Goal: Task Accomplishment & Management: Complete application form

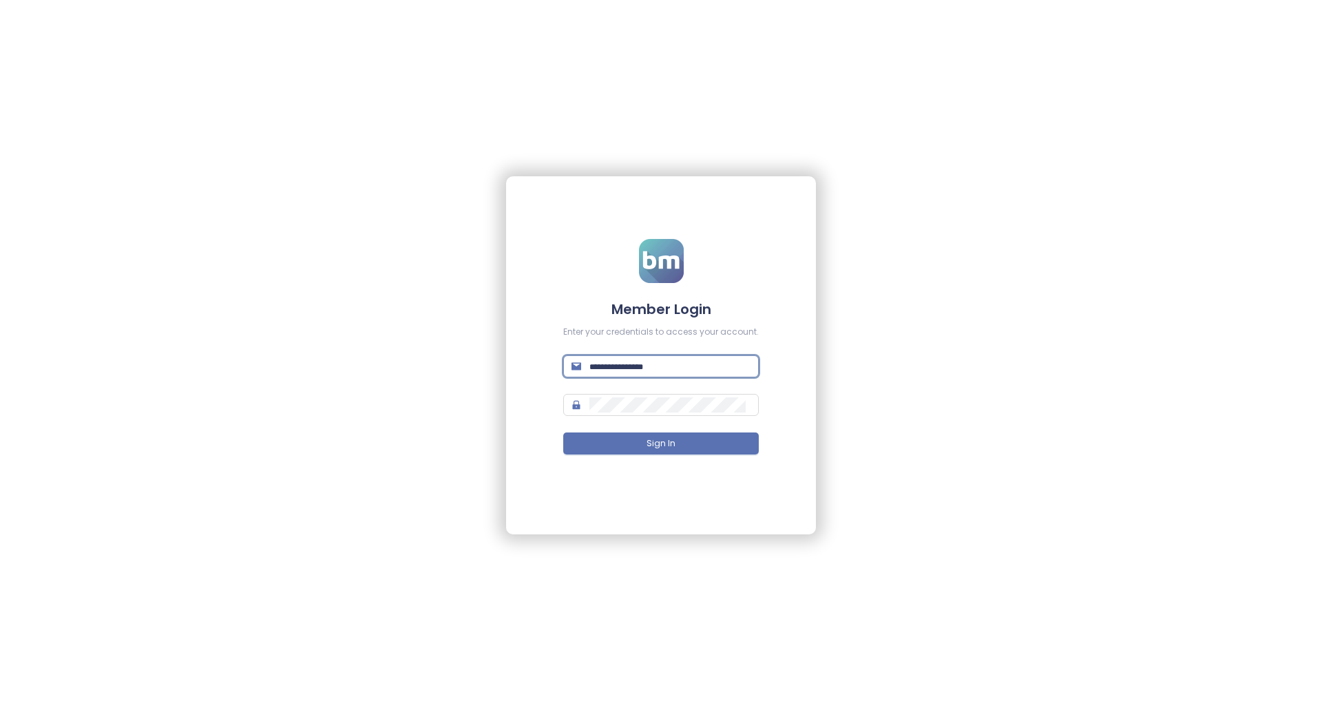
click at [663, 359] on input "text" at bounding box center [670, 366] width 161 height 15
paste input "**********"
type input "**********"
click at [634, 371] on input "text" at bounding box center [670, 366] width 161 height 15
paste input "**********"
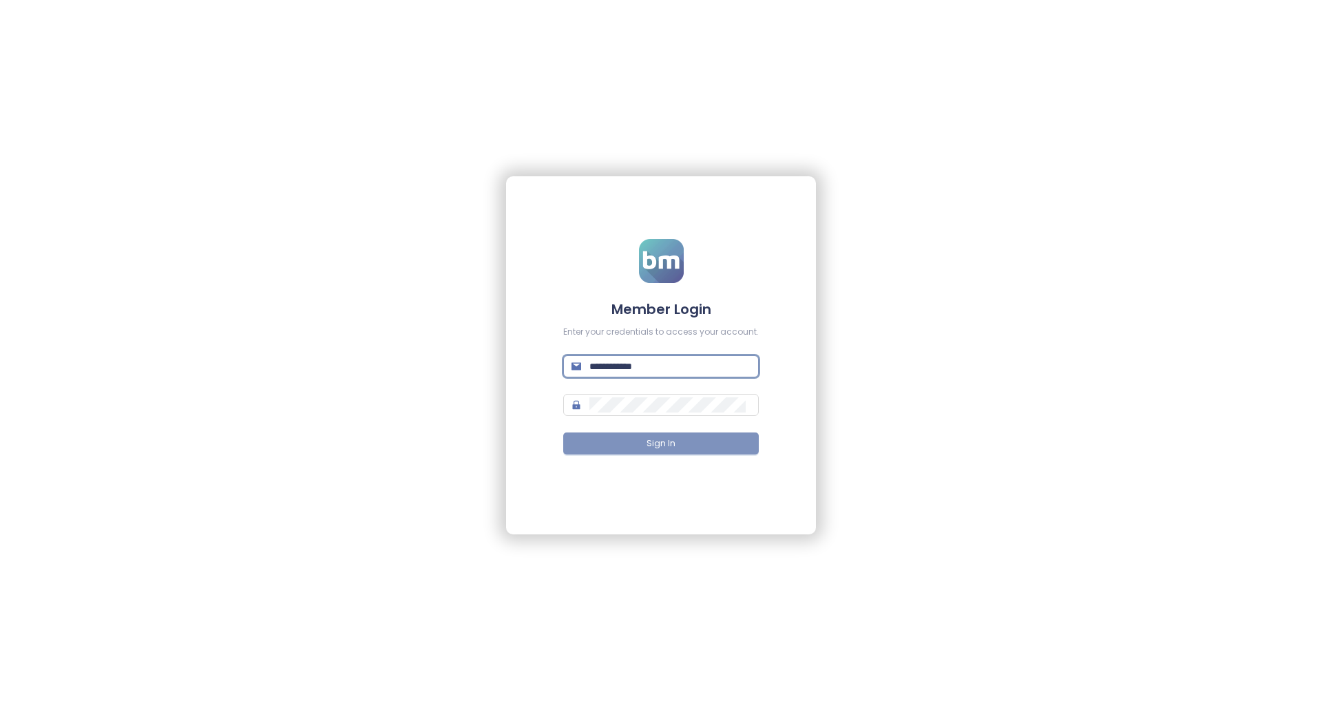
type input "**********"
click at [618, 435] on button "Sign In" at bounding box center [661, 444] width 196 height 22
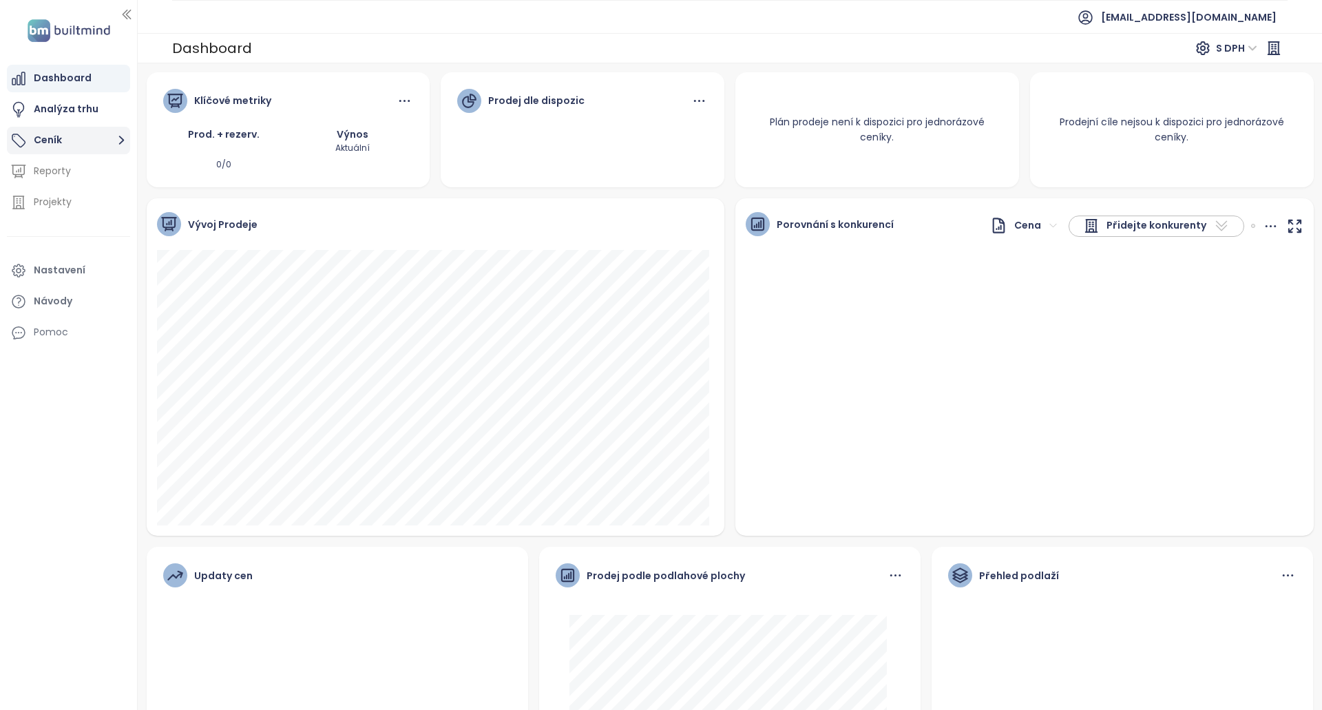
click at [60, 131] on button "Ceník" at bounding box center [68, 141] width 123 height 28
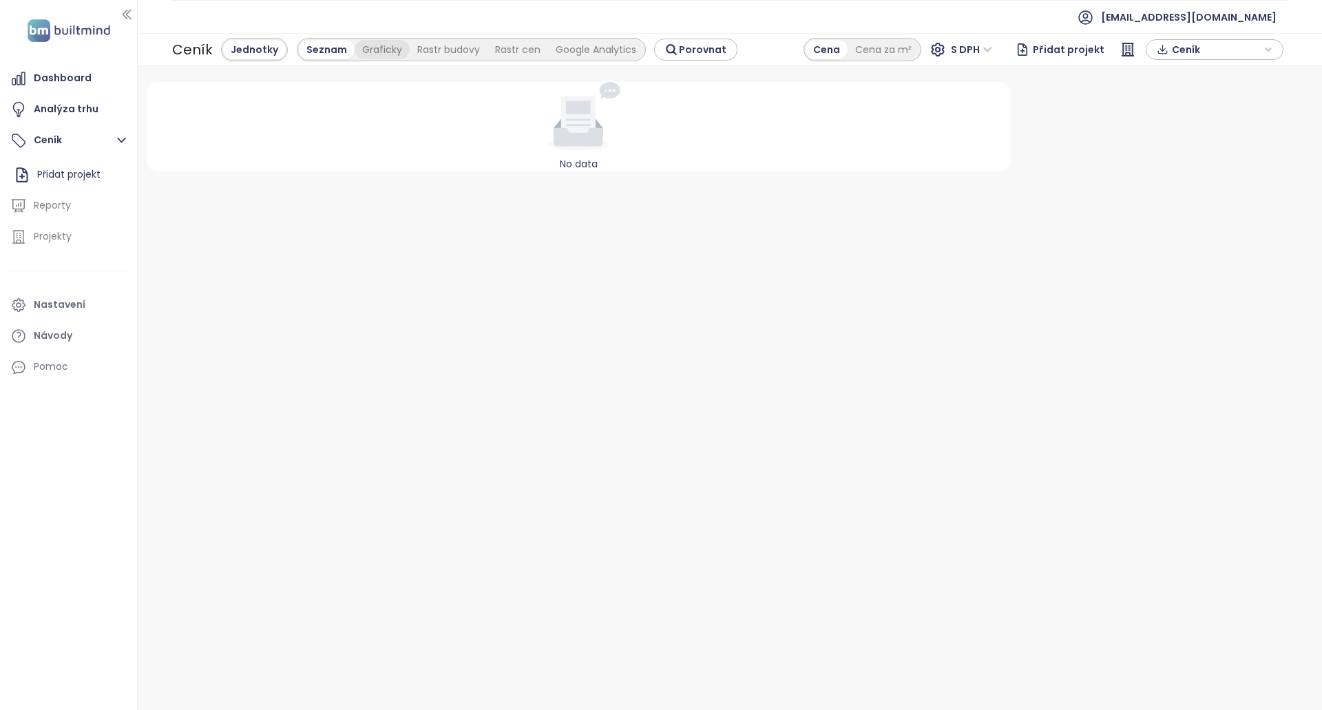
click at [386, 54] on div "Graficky" at bounding box center [382, 49] width 55 height 19
click at [428, 50] on div "Rastr cen" at bounding box center [441, 49] width 61 height 19
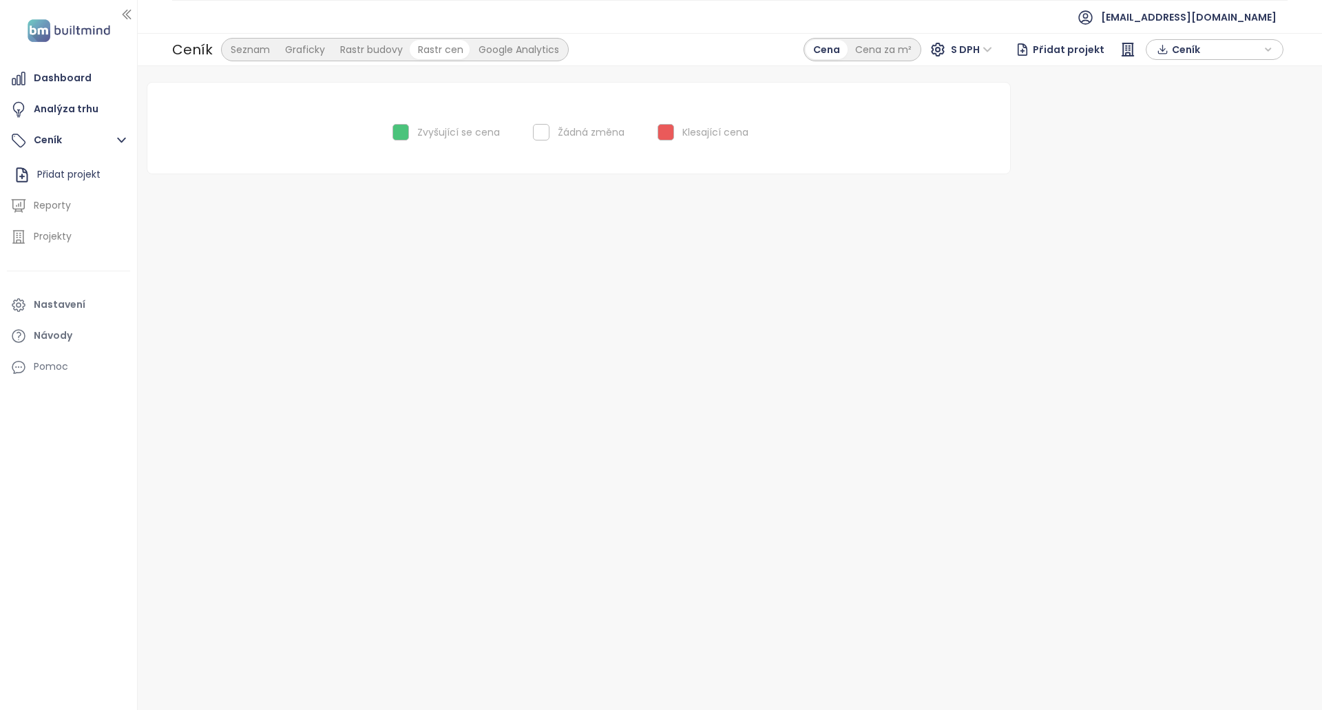
click at [503, 49] on div "Google Analytics" at bounding box center [519, 49] width 96 height 19
drag, startPoint x: 291, startPoint y: 47, endPoint x: 247, endPoint y: 48, distance: 43.4
click at [290, 47] on div "Graficky" at bounding box center [305, 49] width 55 height 19
click at [247, 48] on div "Seznam" at bounding box center [250, 49] width 54 height 19
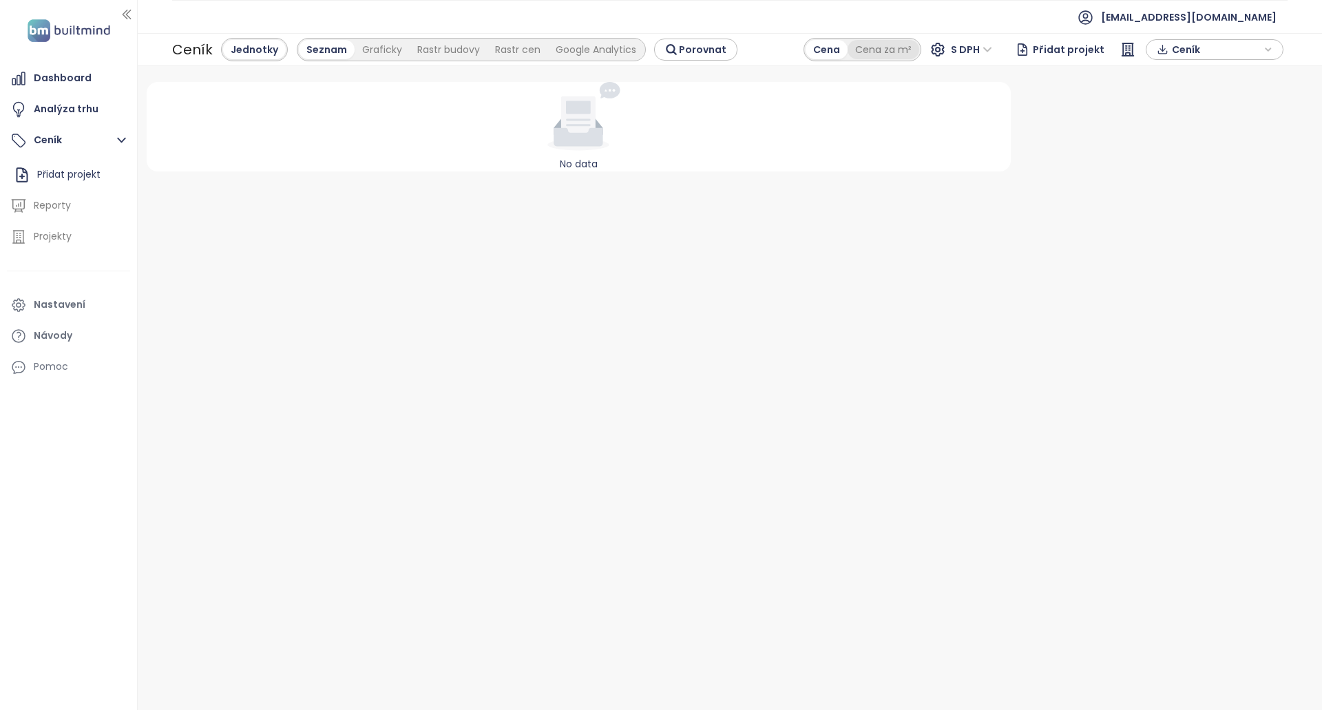
click at [888, 47] on div "Cena za m²" at bounding box center [884, 49] width 72 height 19
click at [821, 53] on div "Cena" at bounding box center [827, 49] width 41 height 19
click at [55, 109] on div "Analýza trhu" at bounding box center [66, 109] width 65 height 17
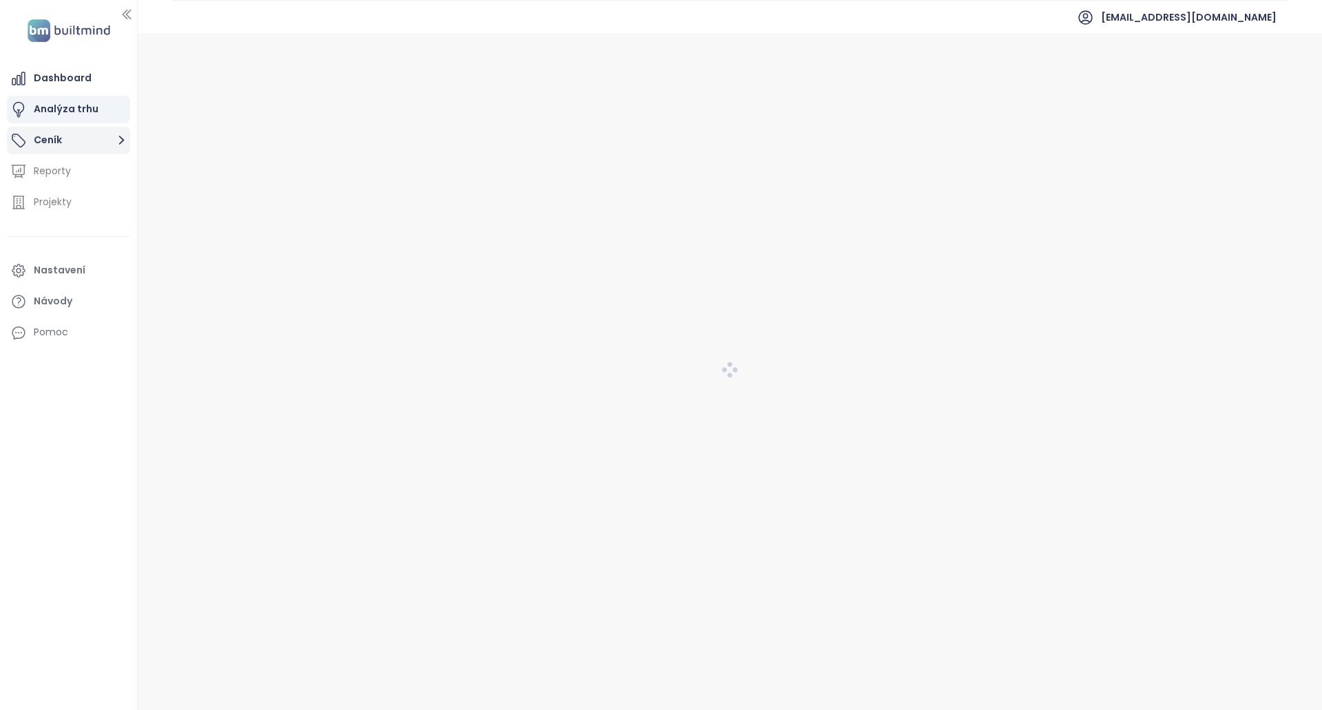
click at [54, 144] on button "Ceník" at bounding box center [68, 141] width 123 height 28
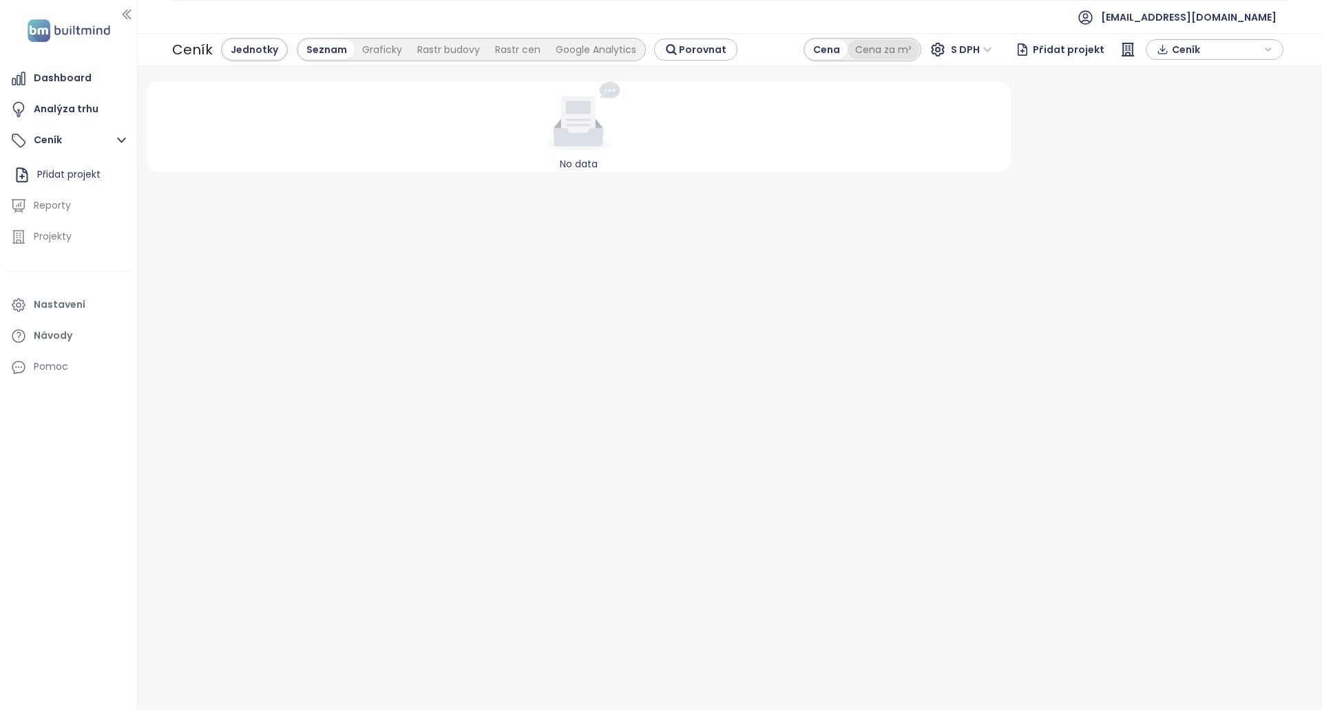
click at [909, 56] on div "Cena za m²" at bounding box center [884, 49] width 72 height 19
click at [842, 54] on div "Cena" at bounding box center [826, 49] width 41 height 19
click at [682, 48] on span "Porovnat" at bounding box center [703, 49] width 48 height 15
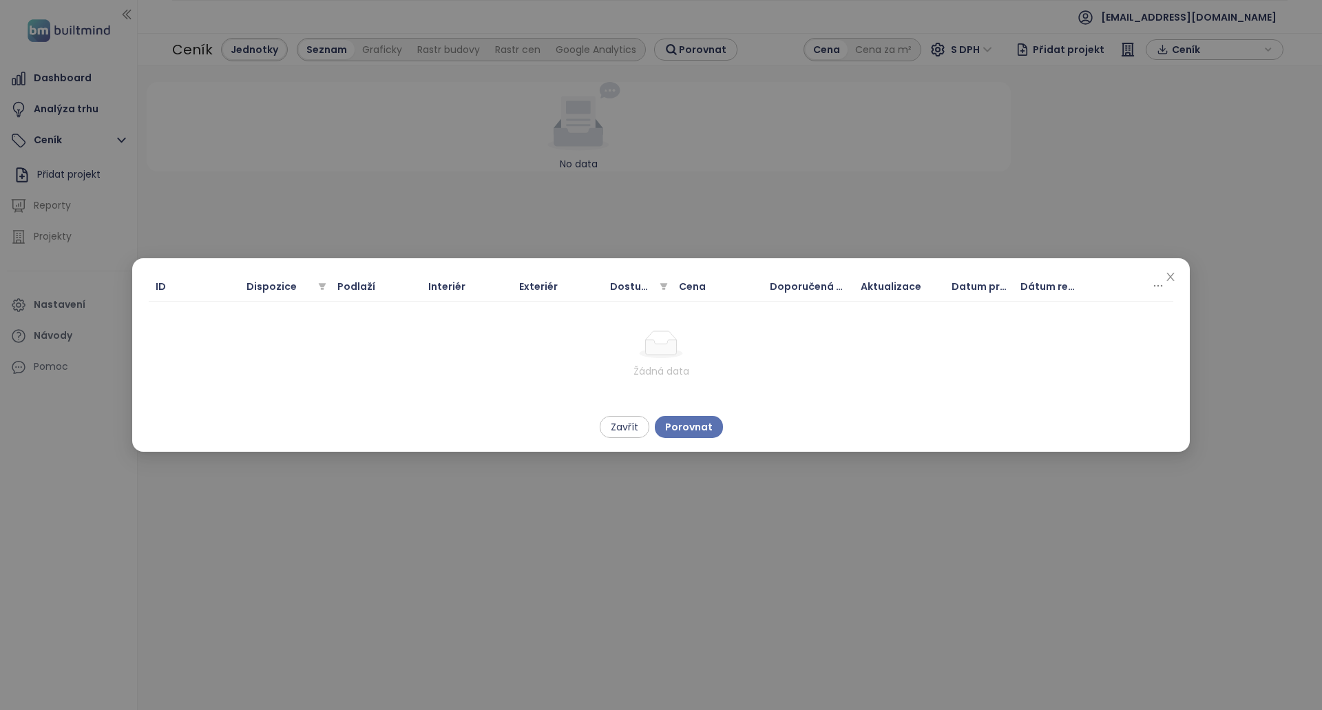
drag, startPoint x: 677, startPoint y: 376, endPoint x: 572, endPoint y: 370, distance: 104.9
click at [674, 375] on div "Žádná data" at bounding box center [661, 371] width 1000 height 15
click at [494, 353] on div "Žádná data" at bounding box center [661, 355] width 1000 height 48
click at [697, 426] on span "Porovnat" at bounding box center [689, 426] width 48 height 15
click at [618, 426] on span "Zavřít" at bounding box center [625, 426] width 28 height 15
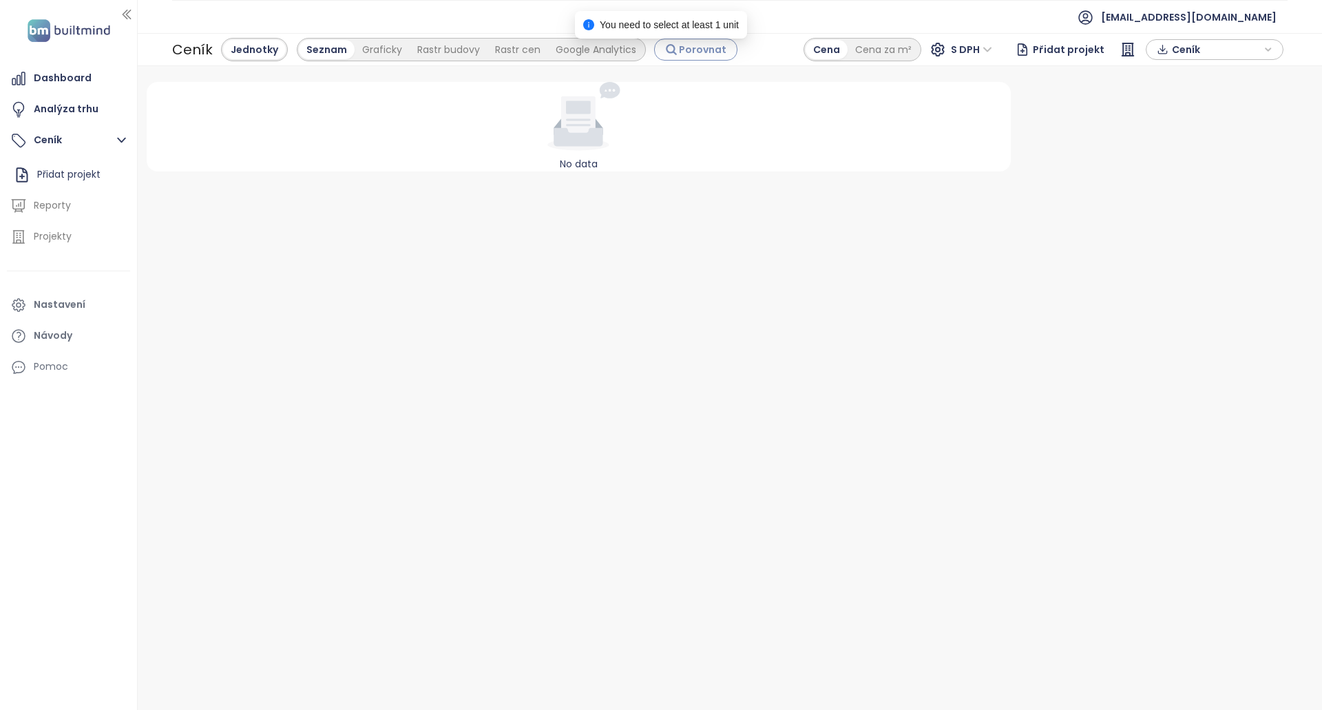
click at [707, 56] on span "Porovnat" at bounding box center [703, 49] width 48 height 15
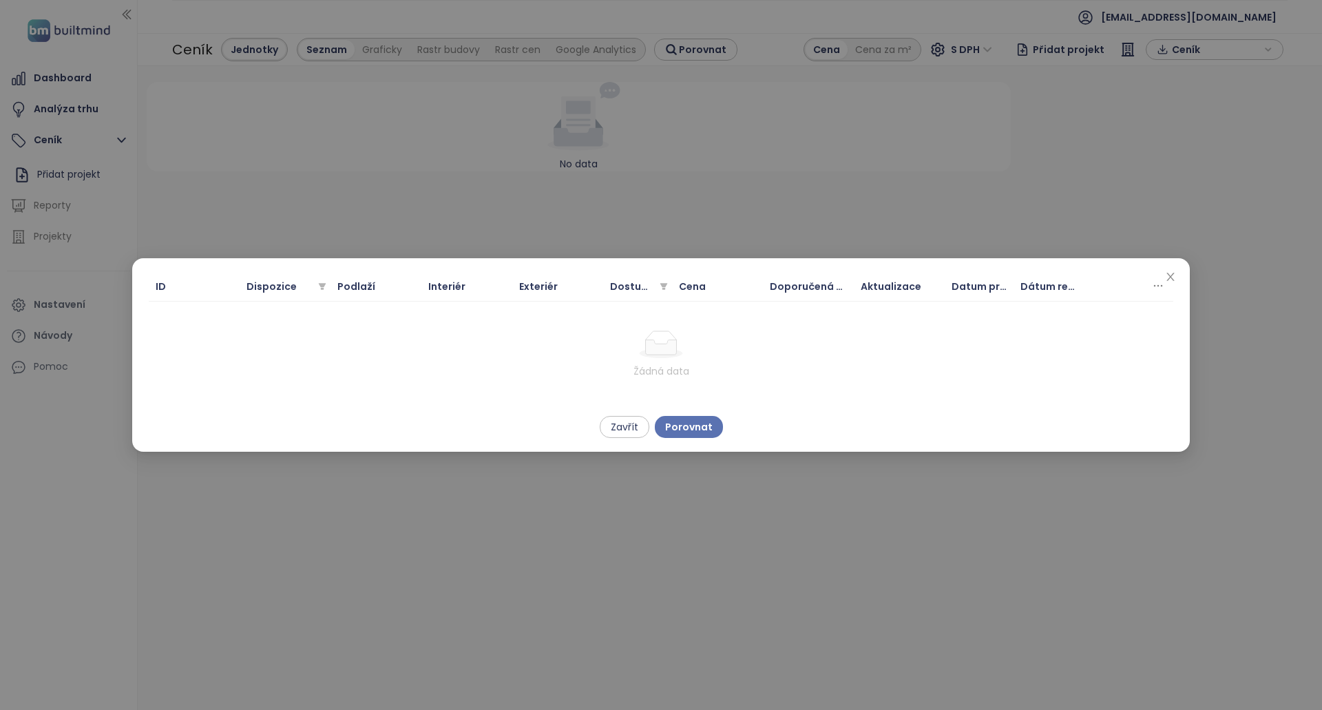
click at [1159, 288] on icon at bounding box center [1159, 286] width 14 height 14
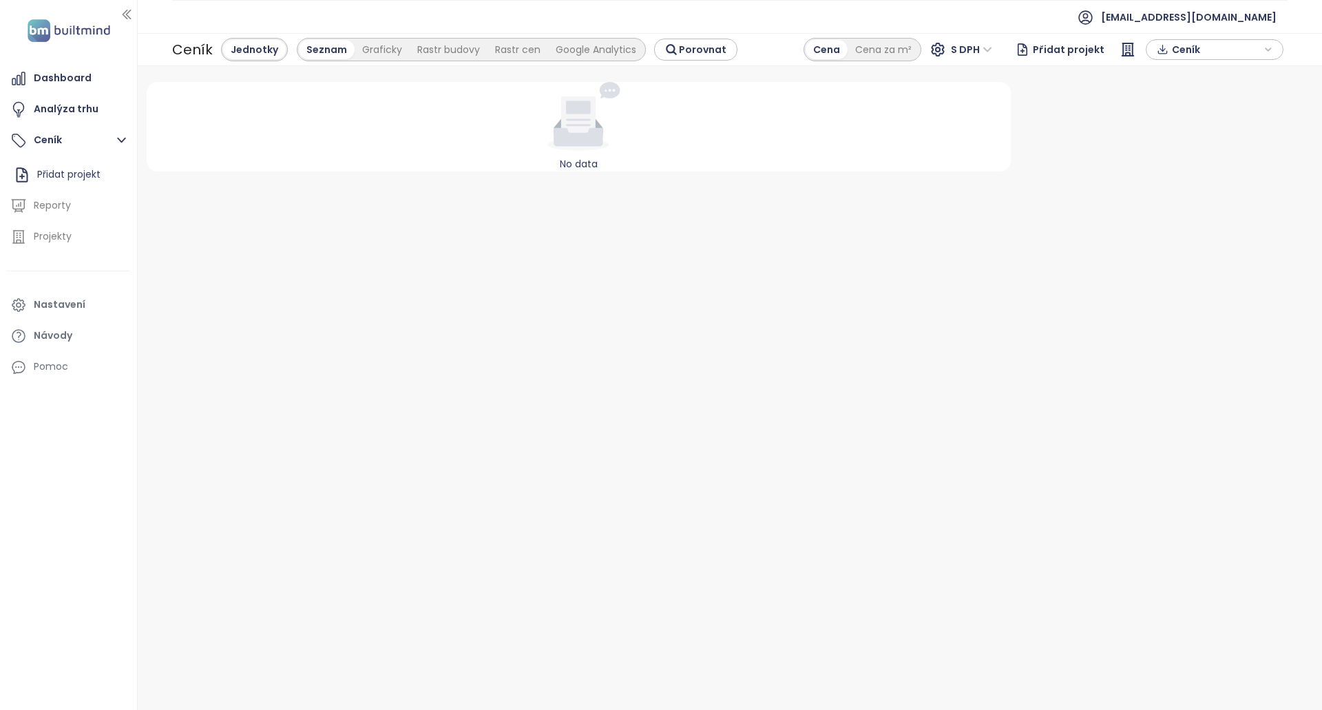
click at [1167, 51] on icon "button" at bounding box center [1163, 49] width 12 height 21
click at [1173, 50] on span "Ceník" at bounding box center [1216, 50] width 89 height 21
click at [1204, 51] on span "Ceník" at bounding box center [1216, 49] width 89 height 21
click at [1204, 99] on span "Stáhnout" at bounding box center [1198, 103] width 48 height 15
click at [65, 145] on button "Ceník" at bounding box center [68, 141] width 123 height 28
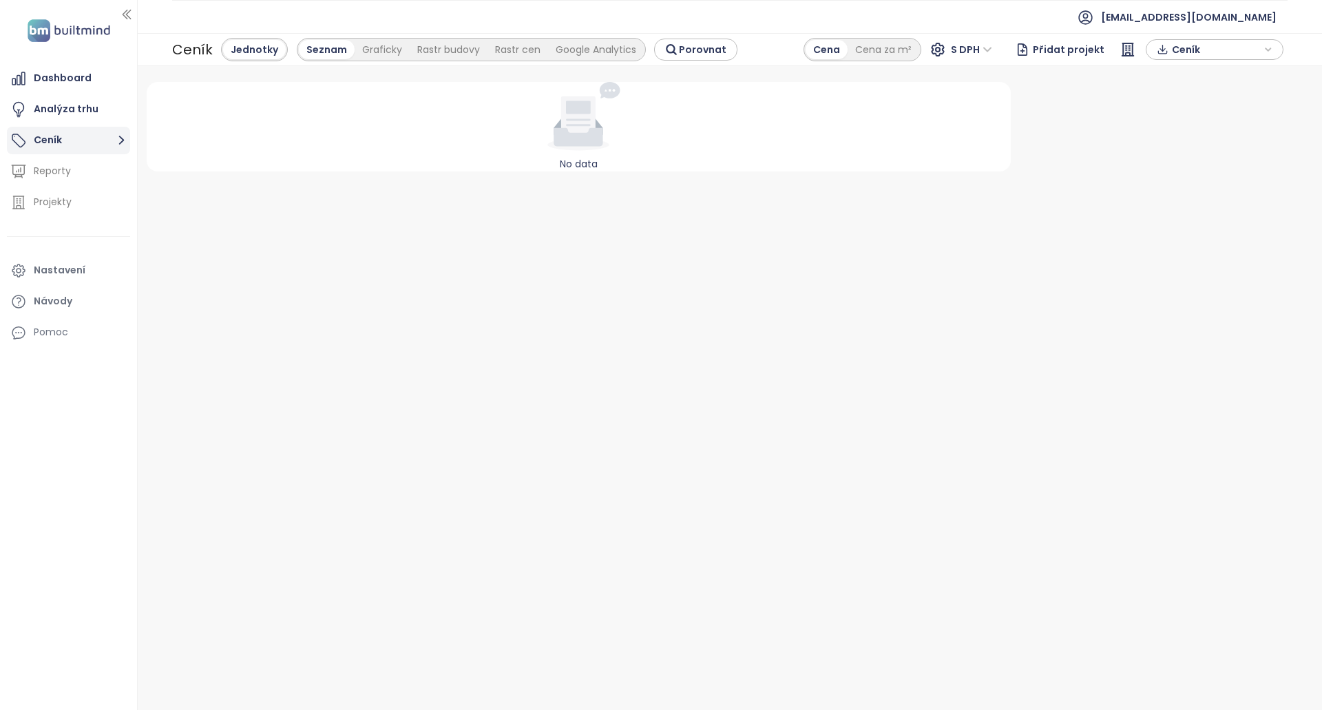
click at [65, 145] on button "Ceník" at bounding box center [68, 141] width 123 height 28
click at [1041, 48] on span "Přidat projekt" at bounding box center [1069, 49] width 72 height 25
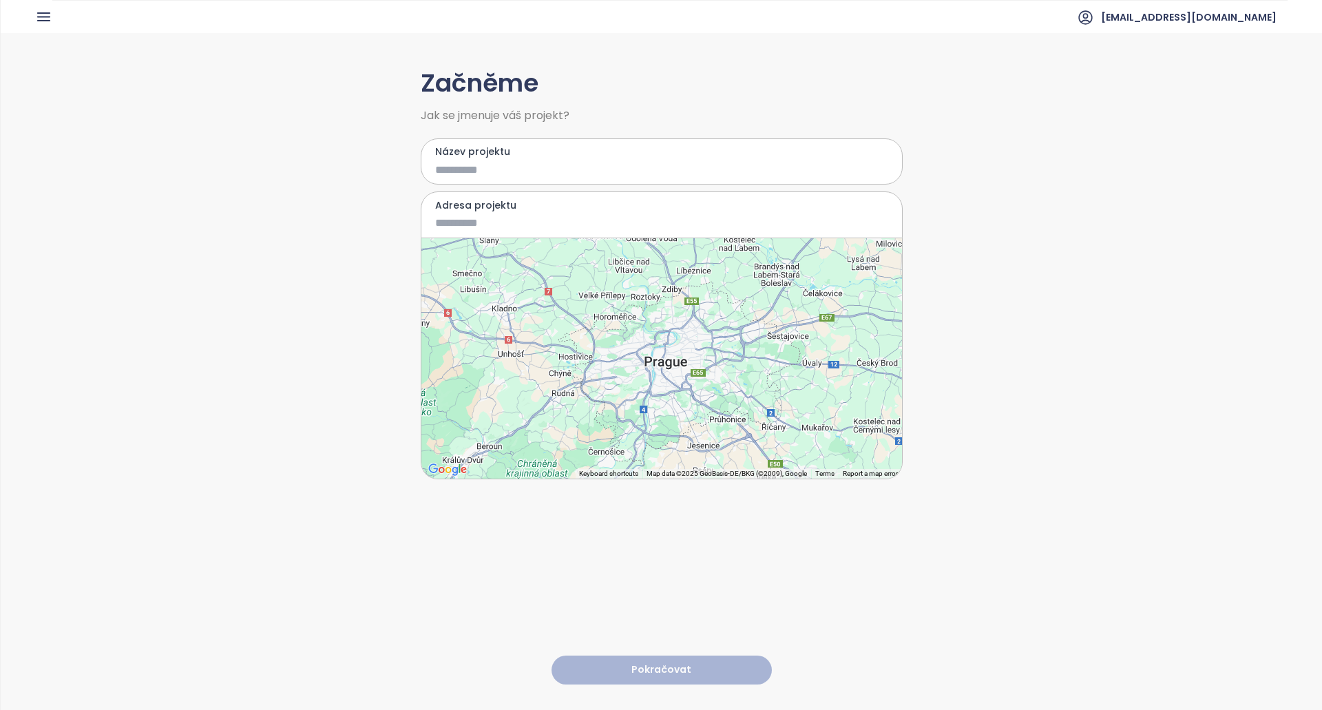
click at [43, 19] on icon "button" at bounding box center [43, 16] width 17 height 17
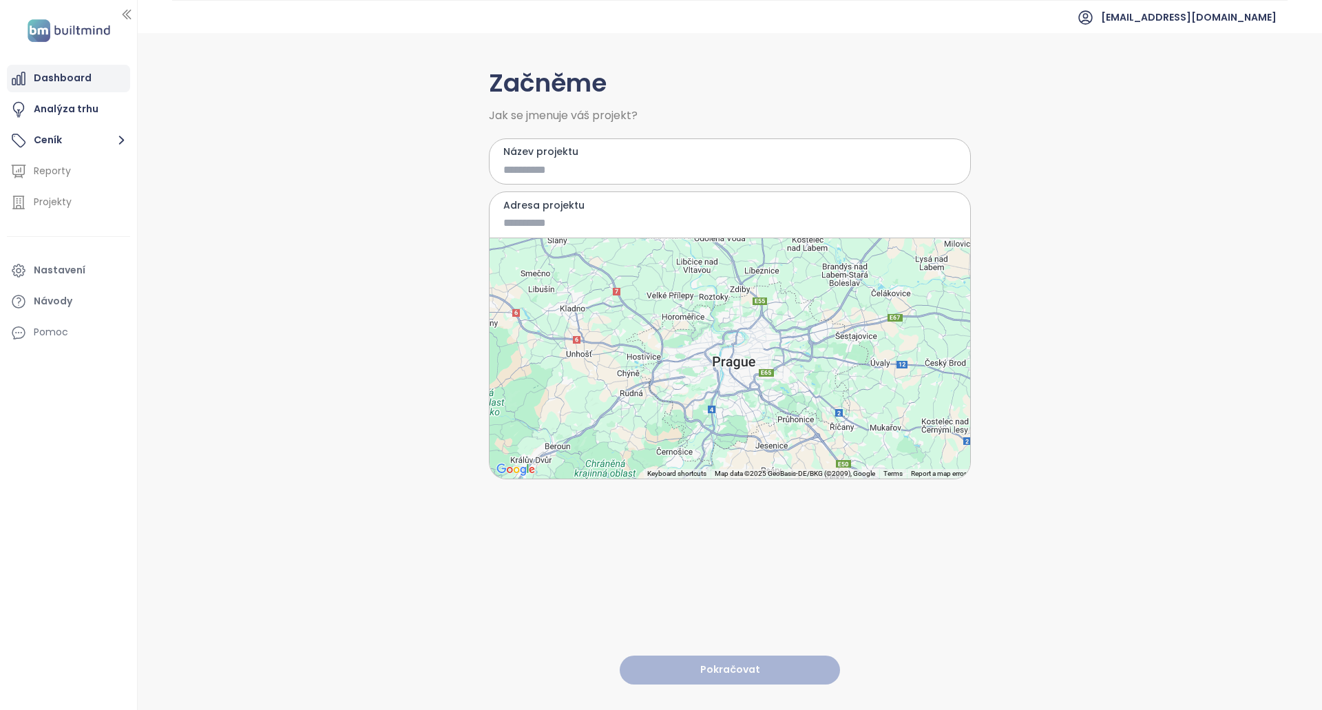
click at [66, 74] on div "Dashboard" at bounding box center [63, 78] width 58 height 17
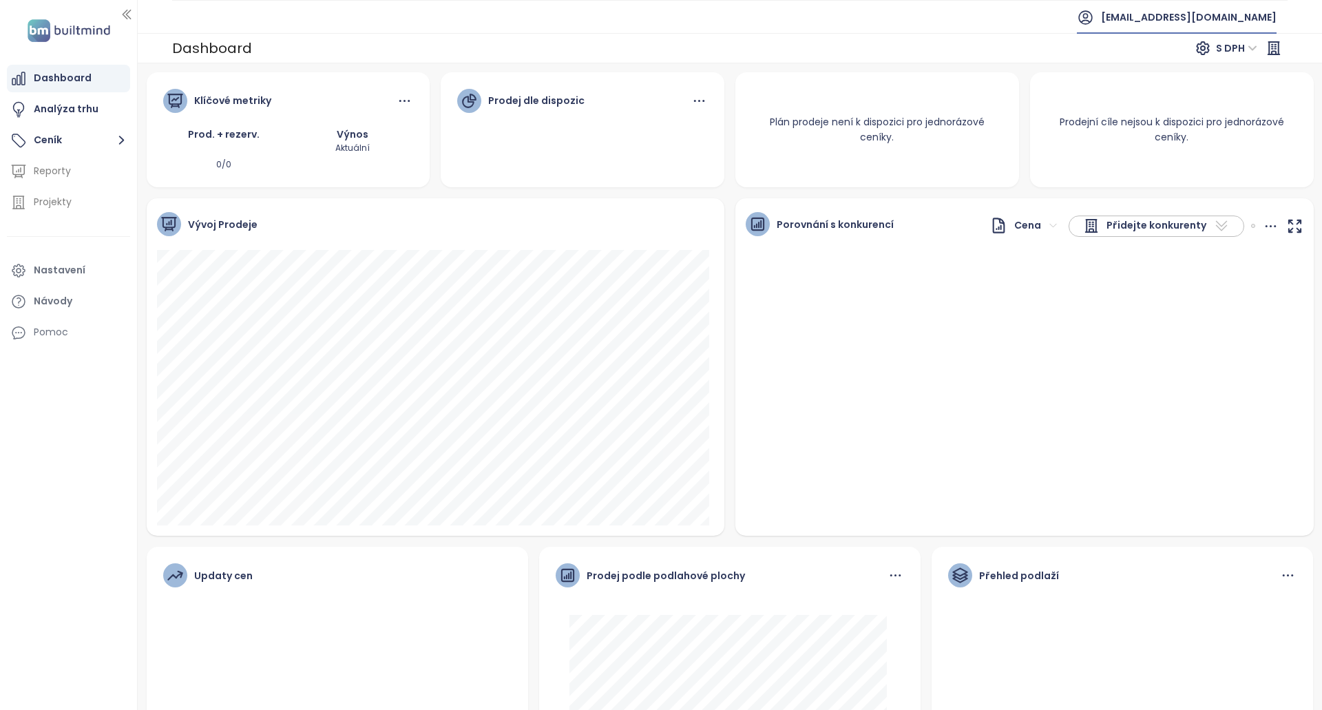
click at [1246, 15] on span "cz@corwin.sk" at bounding box center [1189, 17] width 176 height 33
click at [1217, 50] on span "Odhlásit se" at bounding box center [1226, 56] width 54 height 14
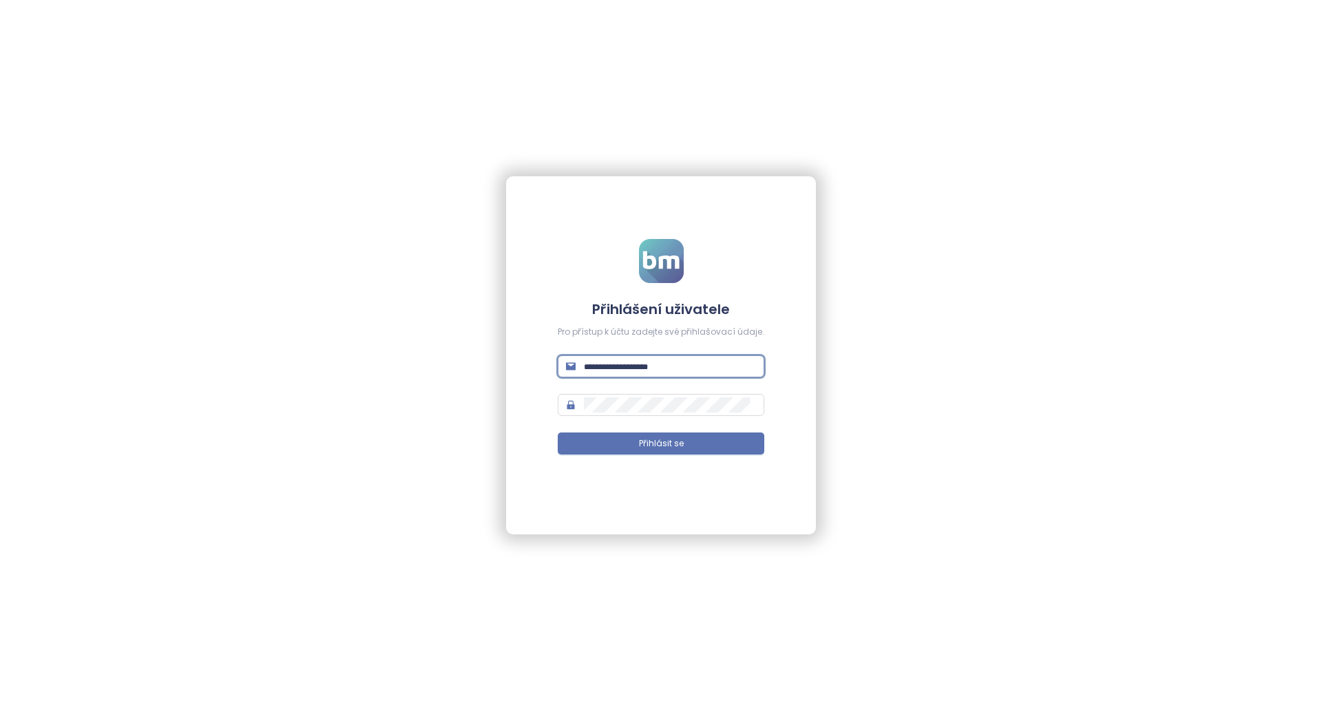
click at [641, 362] on input "text" at bounding box center [670, 366] width 172 height 15
paste input "**********"
type input "**********"
click at [650, 435] on button "Přihlásit se" at bounding box center [661, 444] width 207 height 22
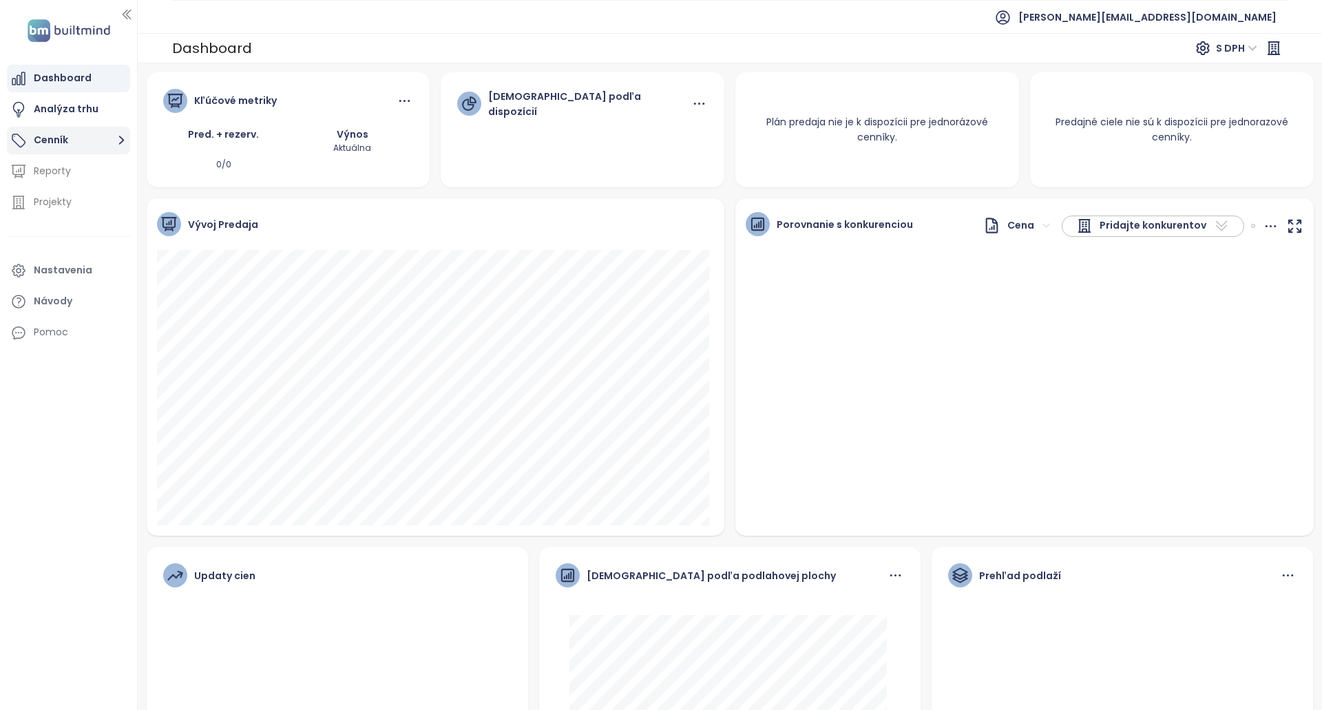
click at [112, 143] on button "Cenník" at bounding box center [68, 141] width 123 height 28
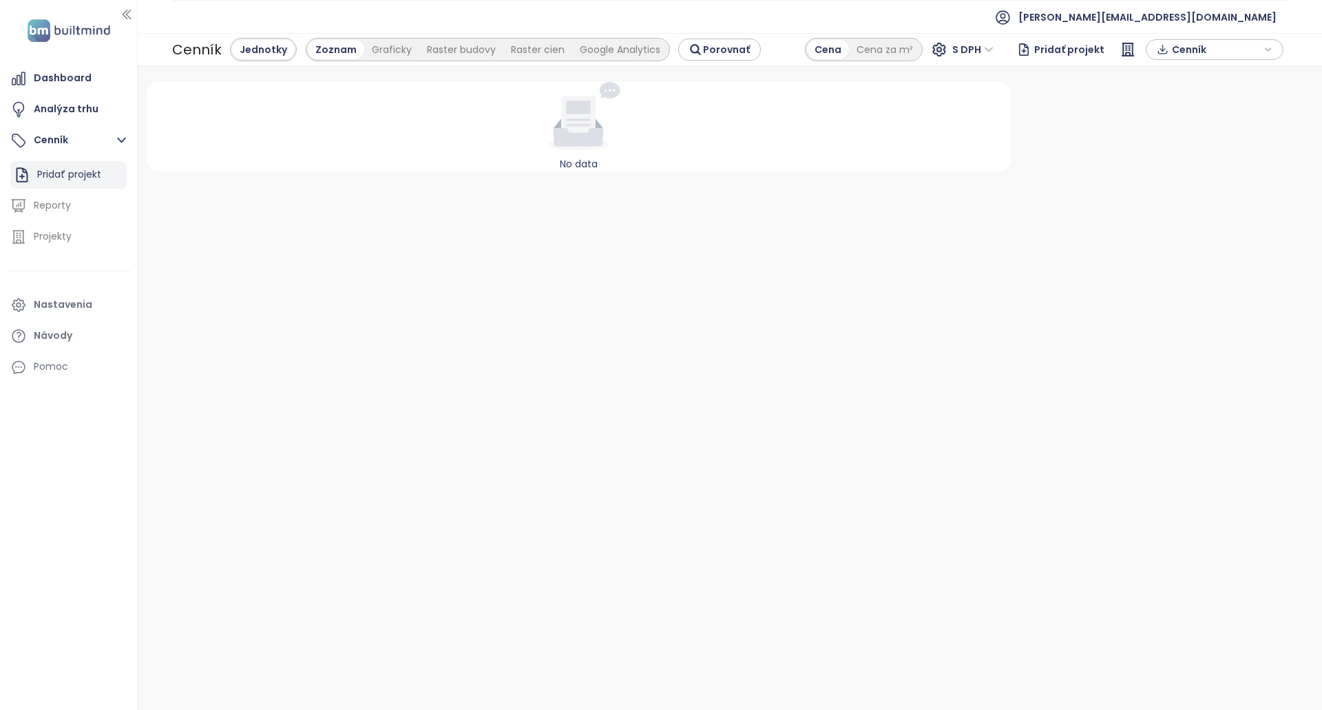
click at [90, 173] on div "Pridať projekt" at bounding box center [69, 174] width 64 height 17
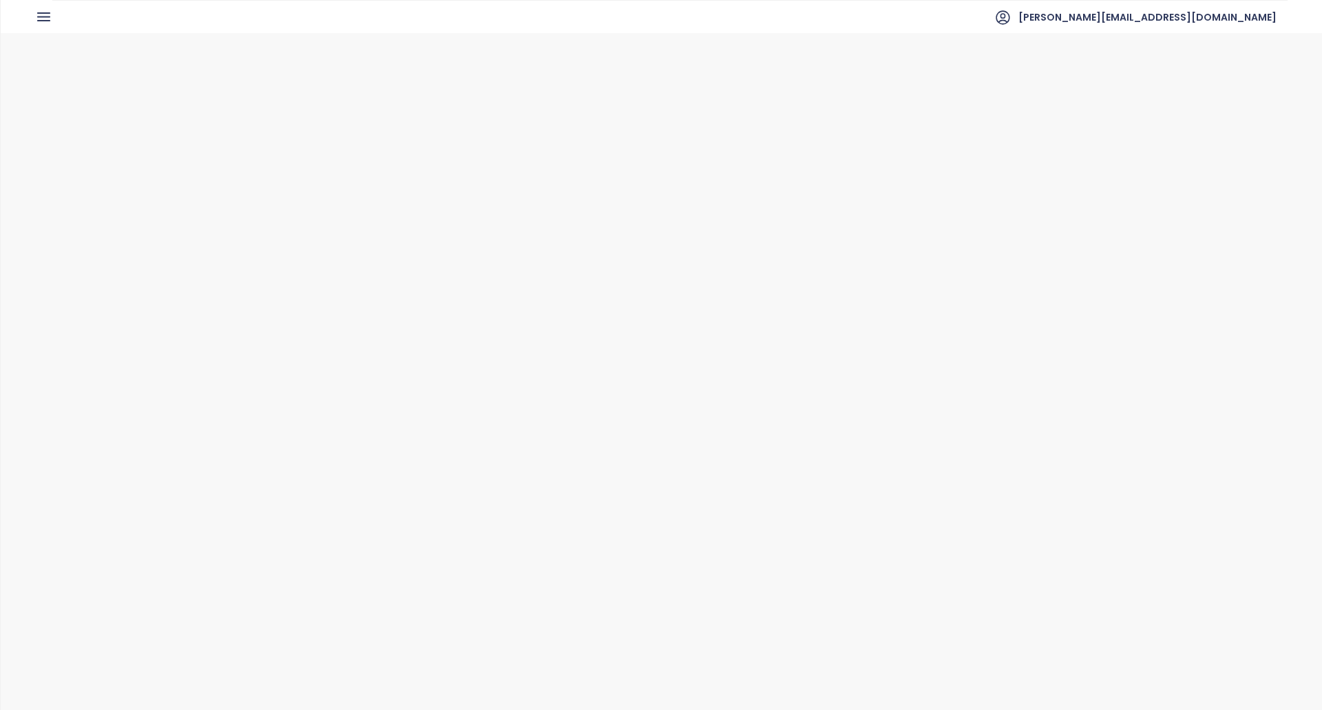
click at [521, 165] on input "Názov projektu" at bounding box center [651, 169] width 433 height 17
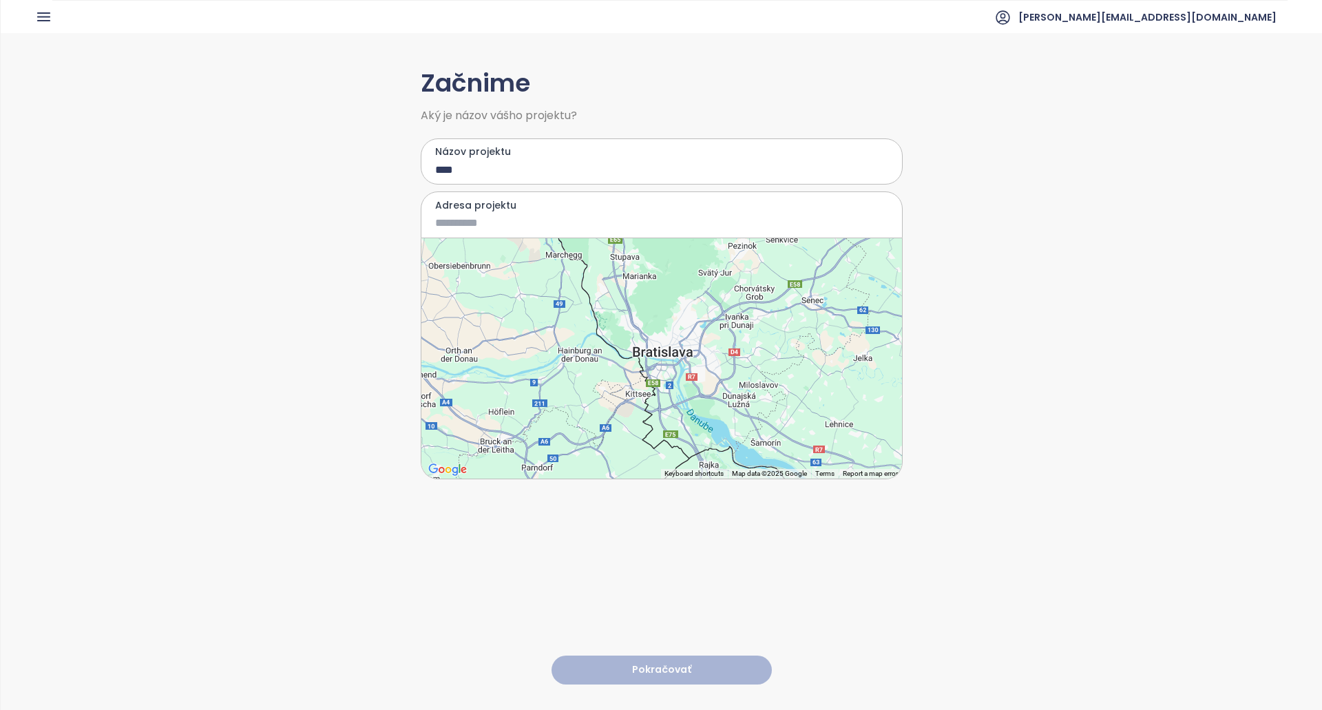
type input "****"
click at [659, 357] on div at bounding box center [662, 358] width 481 height 240
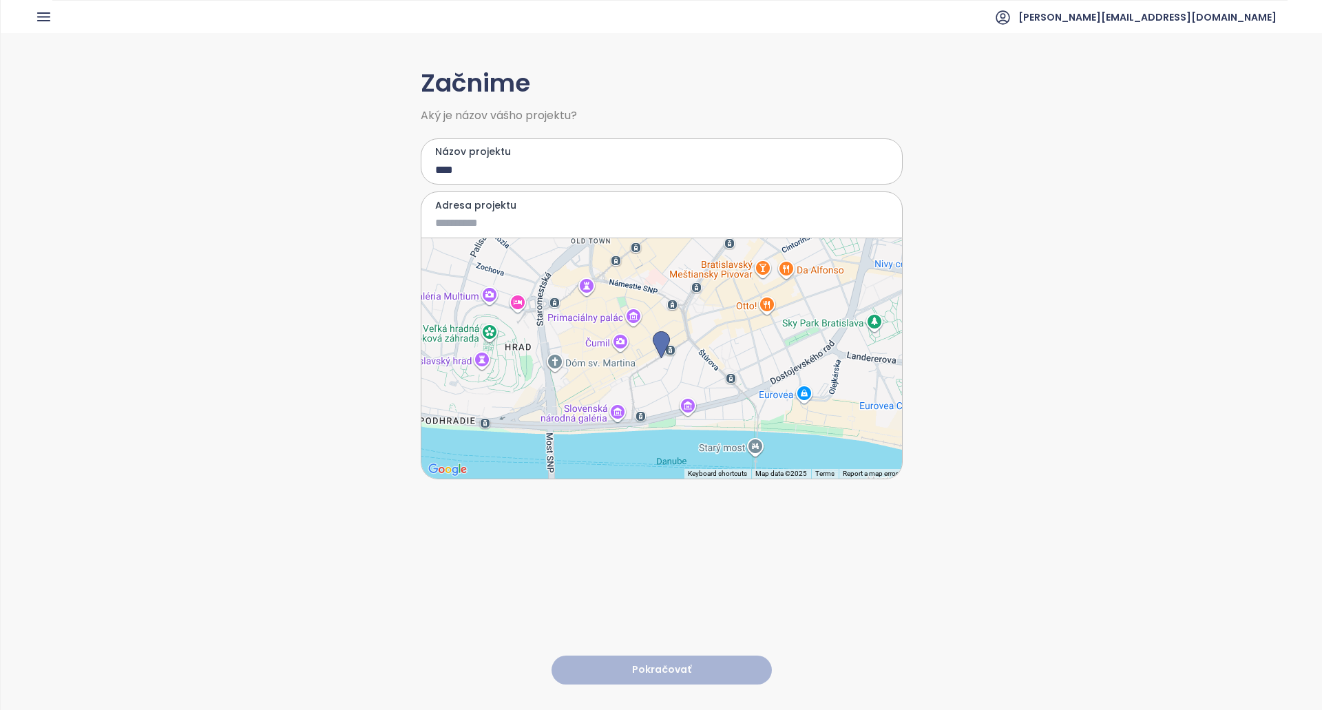
type input "**********"
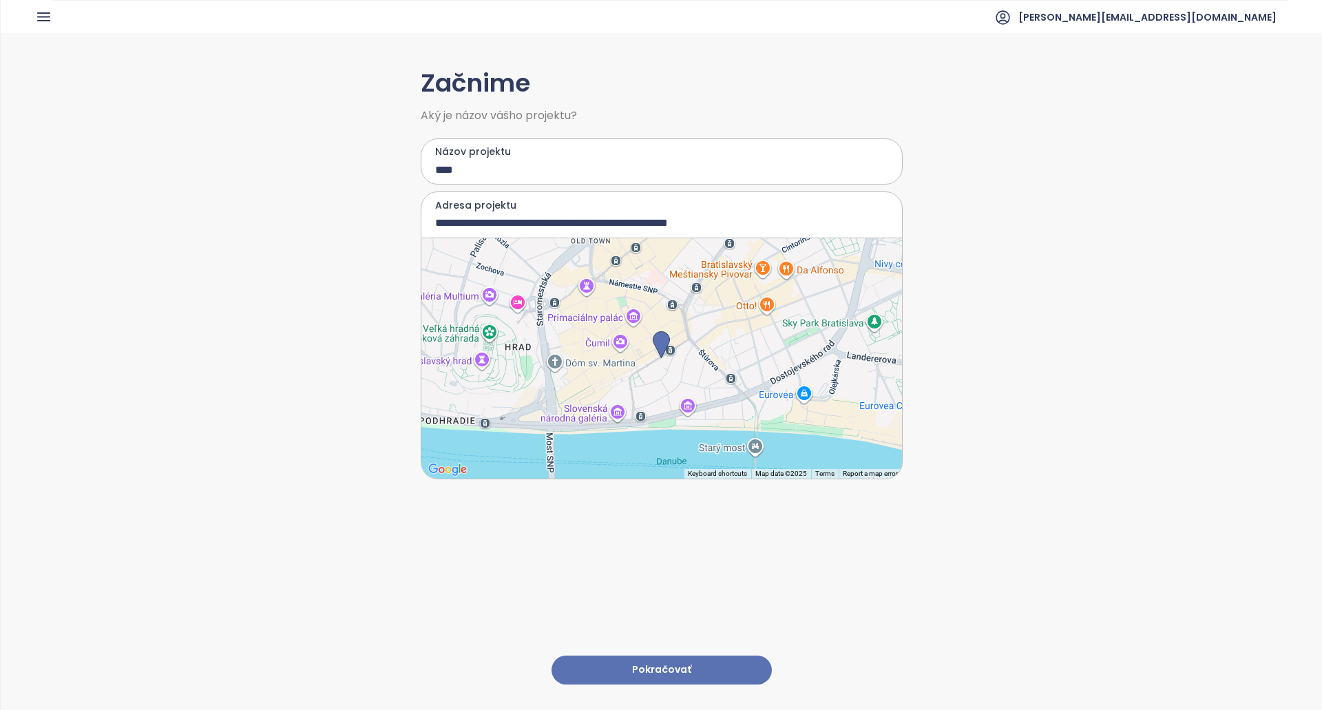
click at [669, 656] on button "Pokračovať" at bounding box center [662, 671] width 220 height 30
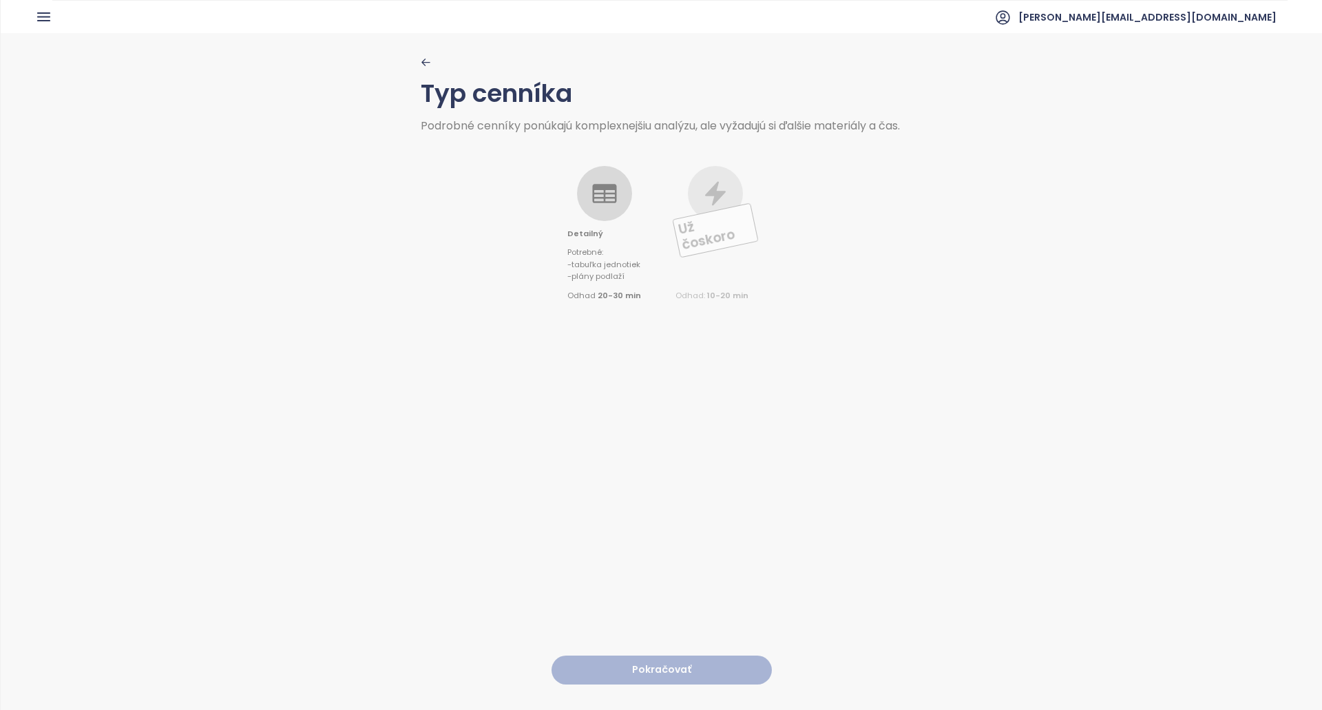
click at [628, 201] on div "Detailný Potrebné : - tabuľka jednotiek - plány podlaží Odhad 20-30 min" at bounding box center [605, 234] width 74 height 136
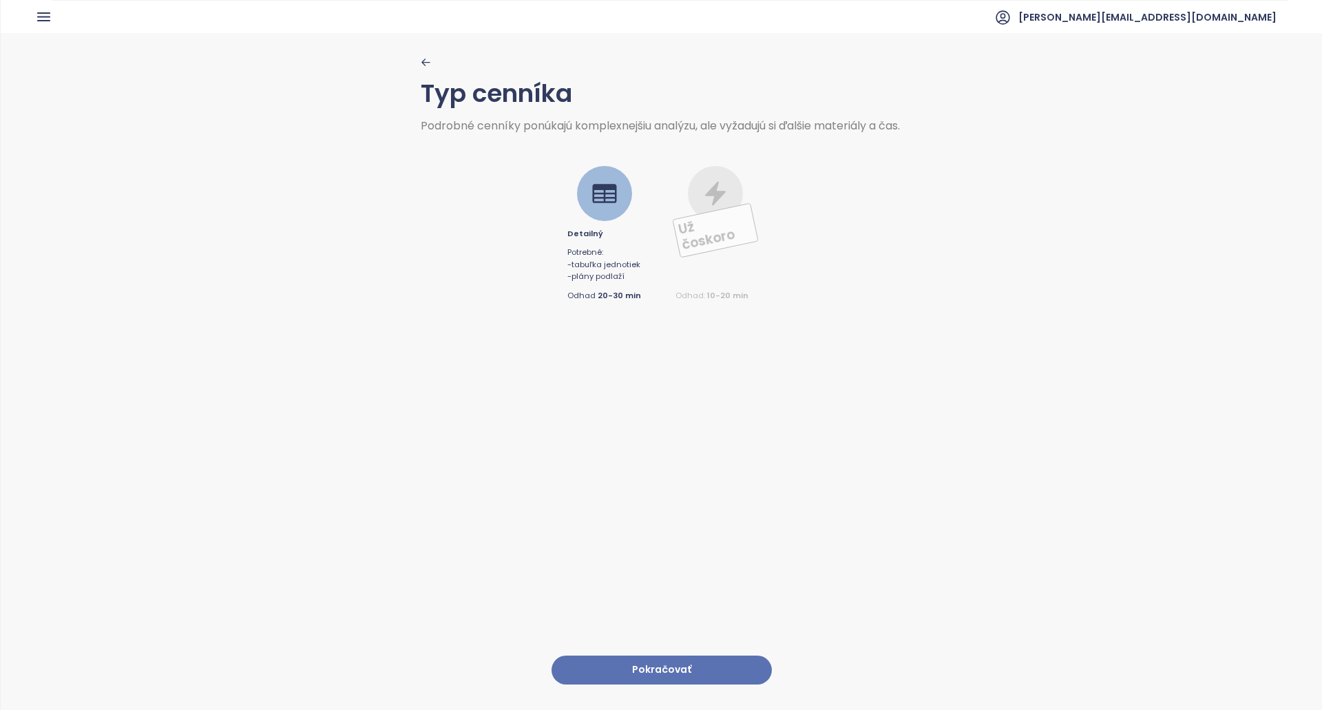
click at [654, 678] on div "Typ cenníka Podrobné cenníky ponúkajú komplexnejšiu analýzu, ale vyžadujú si ďa…" at bounding box center [662, 371] width 482 height 676
click at [655, 656] on button "Pokračovať" at bounding box center [662, 671] width 220 height 30
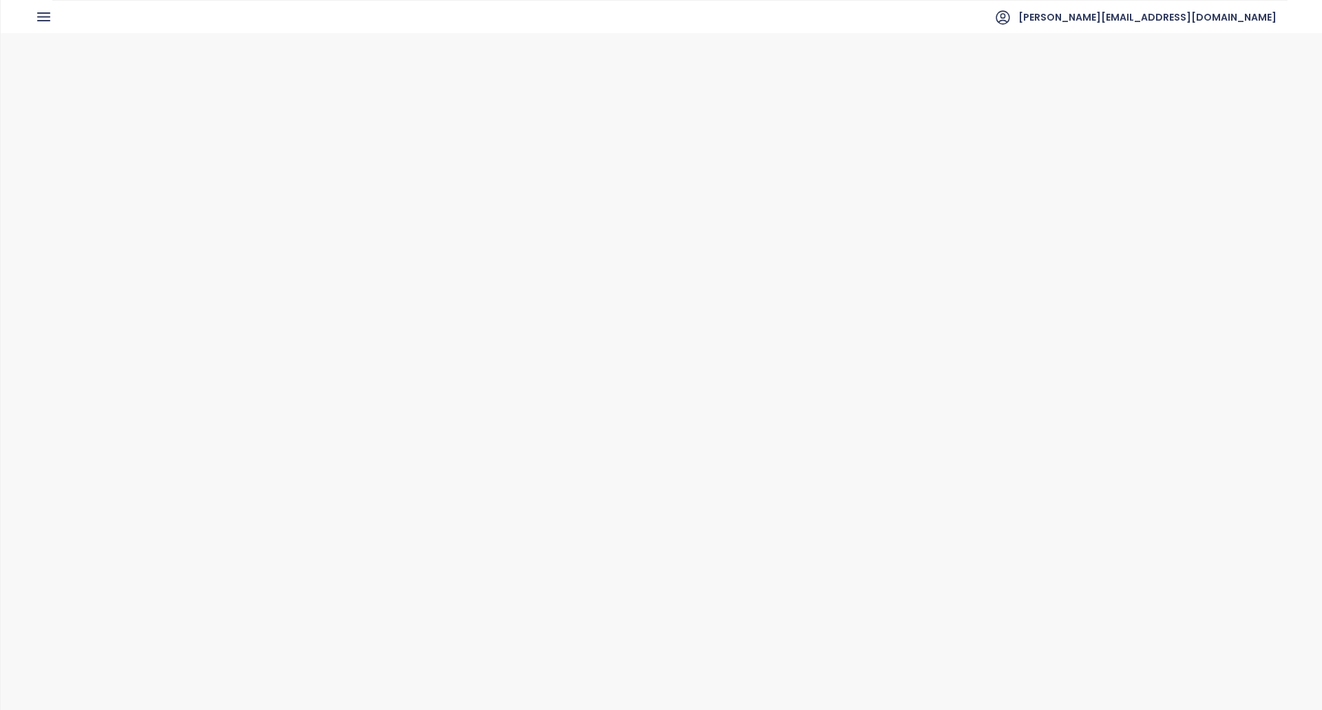
click at [608, 437] on icon at bounding box center [617, 428] width 28 height 28
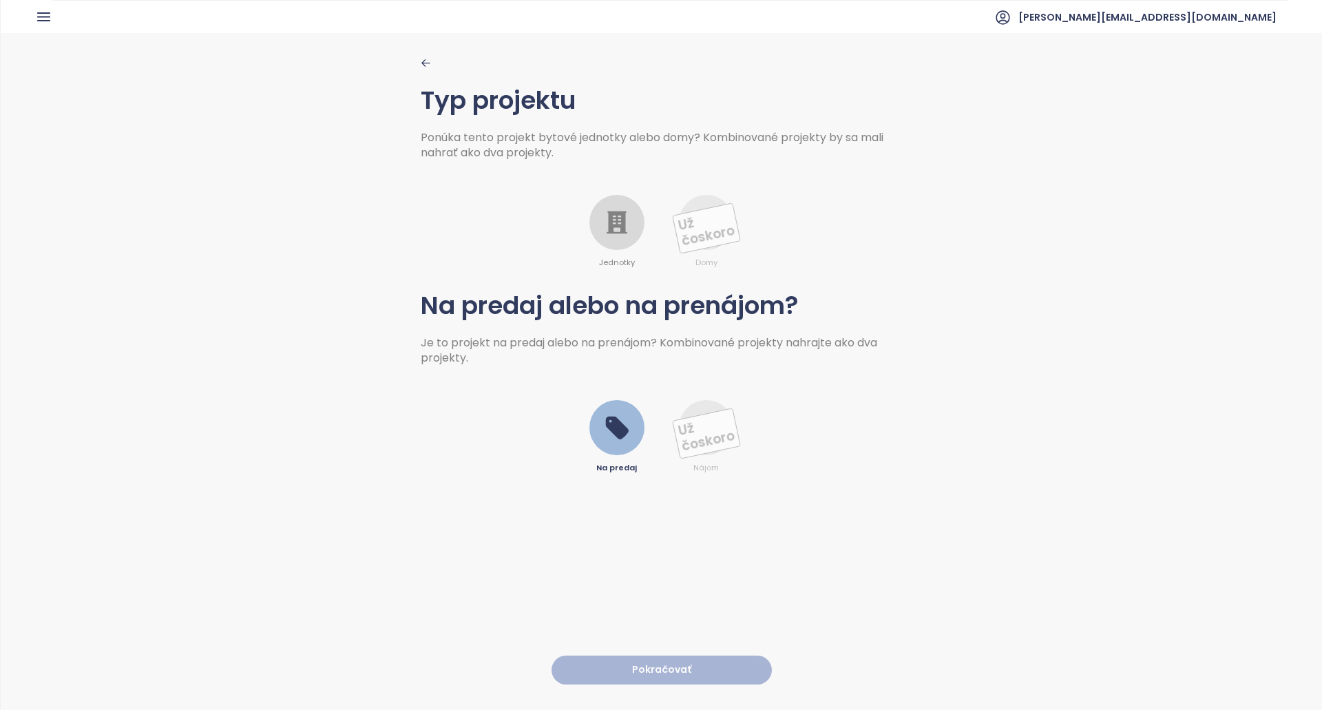
click at [622, 229] on icon at bounding box center [617, 223] width 28 height 28
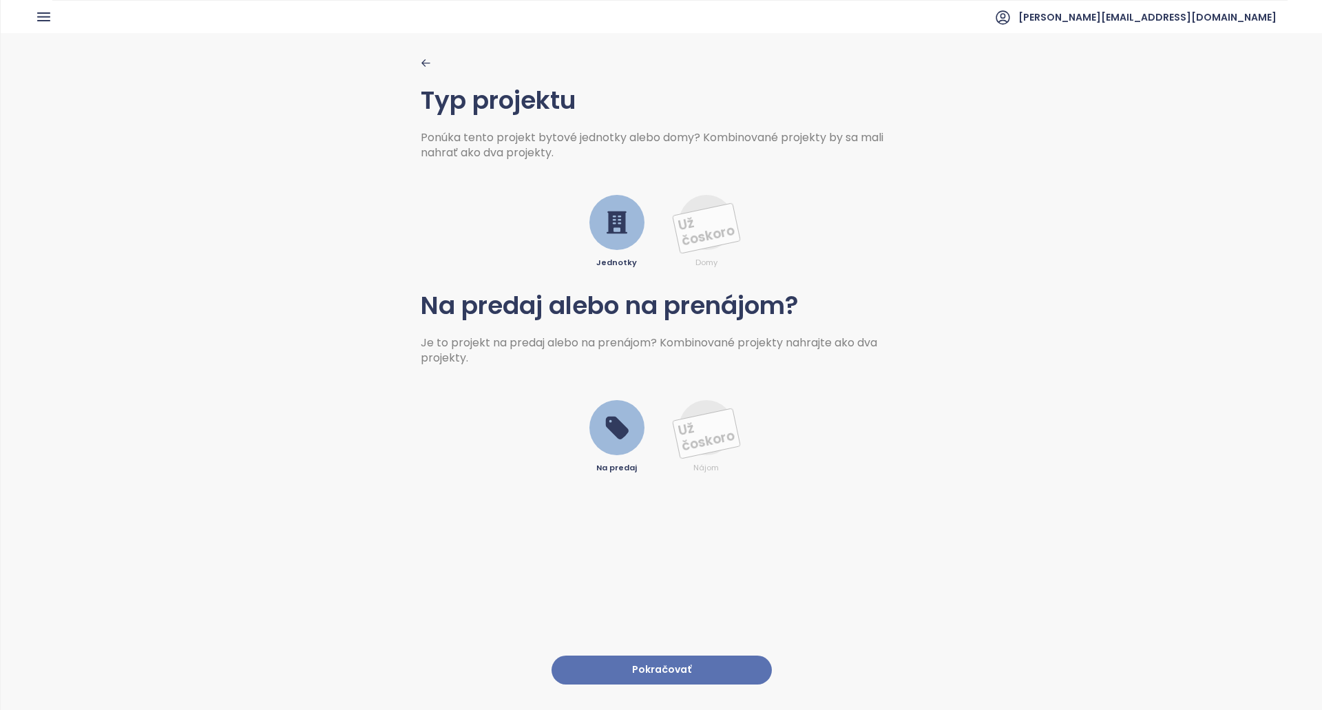
click at [683, 658] on button "Pokračovať" at bounding box center [662, 671] width 220 height 30
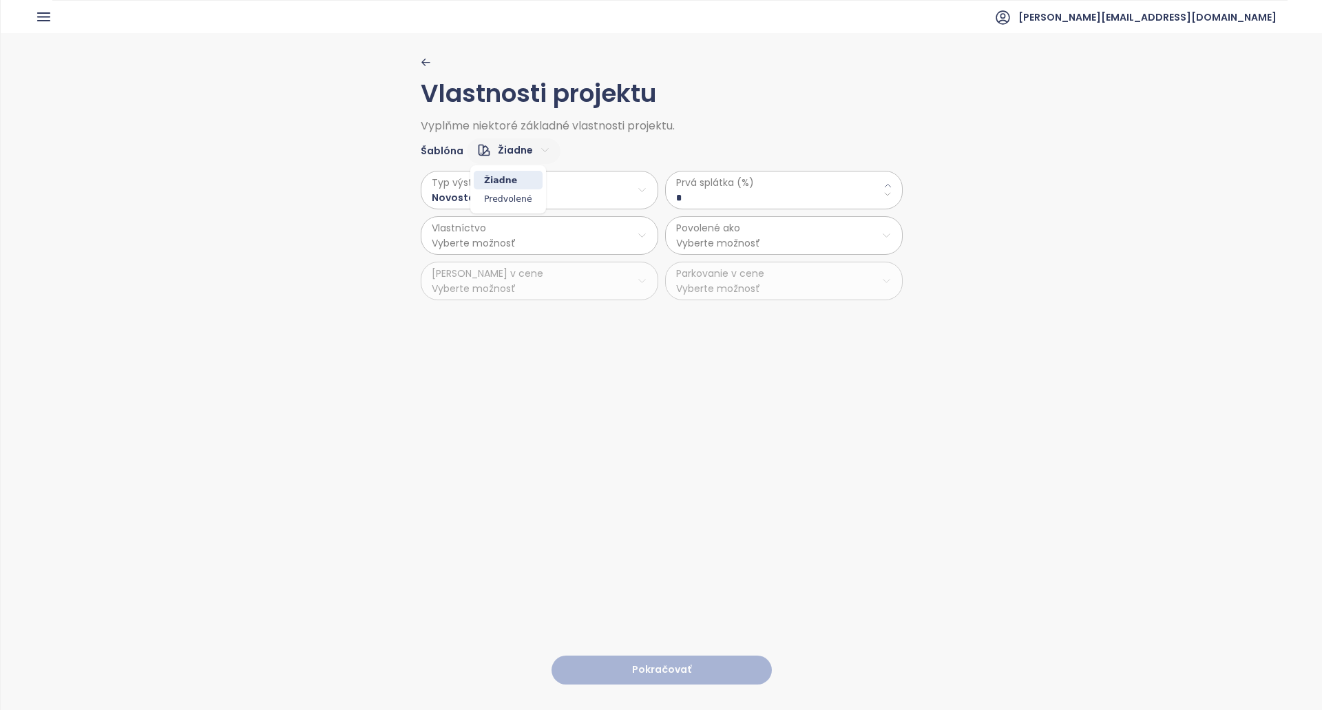
click at [505, 154] on html "Dashboard Analýza trhu Cenník Reporty Projekty Nastavenia Návody Pomoc corwin@c…" at bounding box center [661, 355] width 1322 height 710
click at [519, 193] on span "Predvolené" at bounding box center [508, 198] width 69 height 19
type \(\%\) "**"
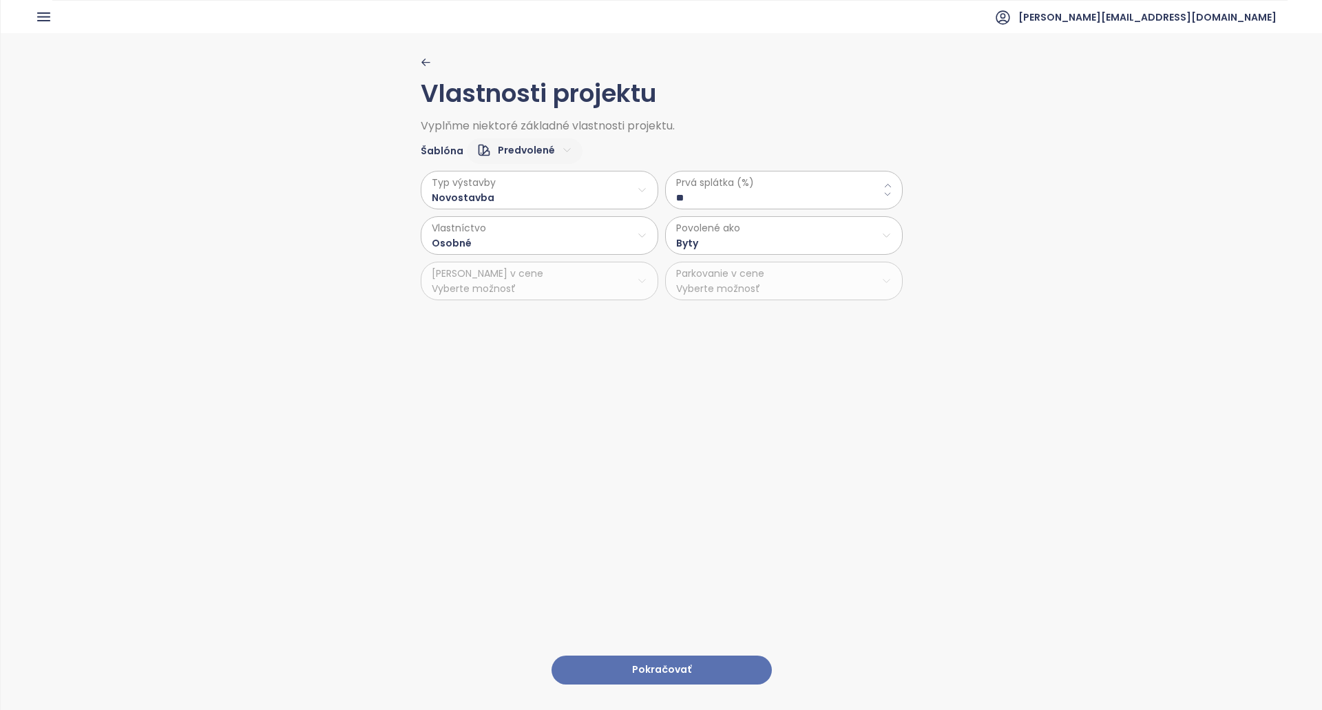
click at [634, 663] on button "Pokračovať" at bounding box center [662, 671] width 220 height 30
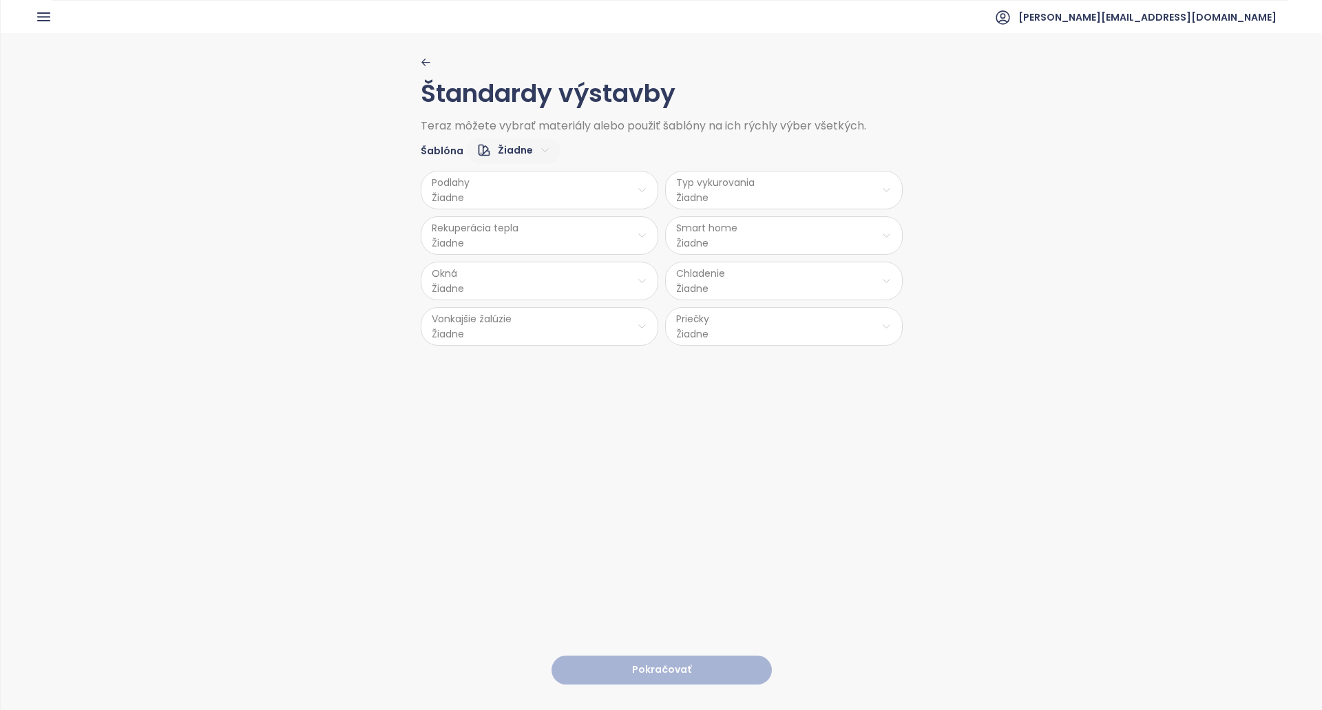
click at [530, 143] on html "Dashboard Analýza trhu Cenník Reporty Projekty Nastavenia Návody Pomoc corwin@c…" at bounding box center [661, 355] width 1322 height 710
drag, startPoint x: 524, startPoint y: 227, endPoint x: 519, endPoint y: 236, distance: 10.2
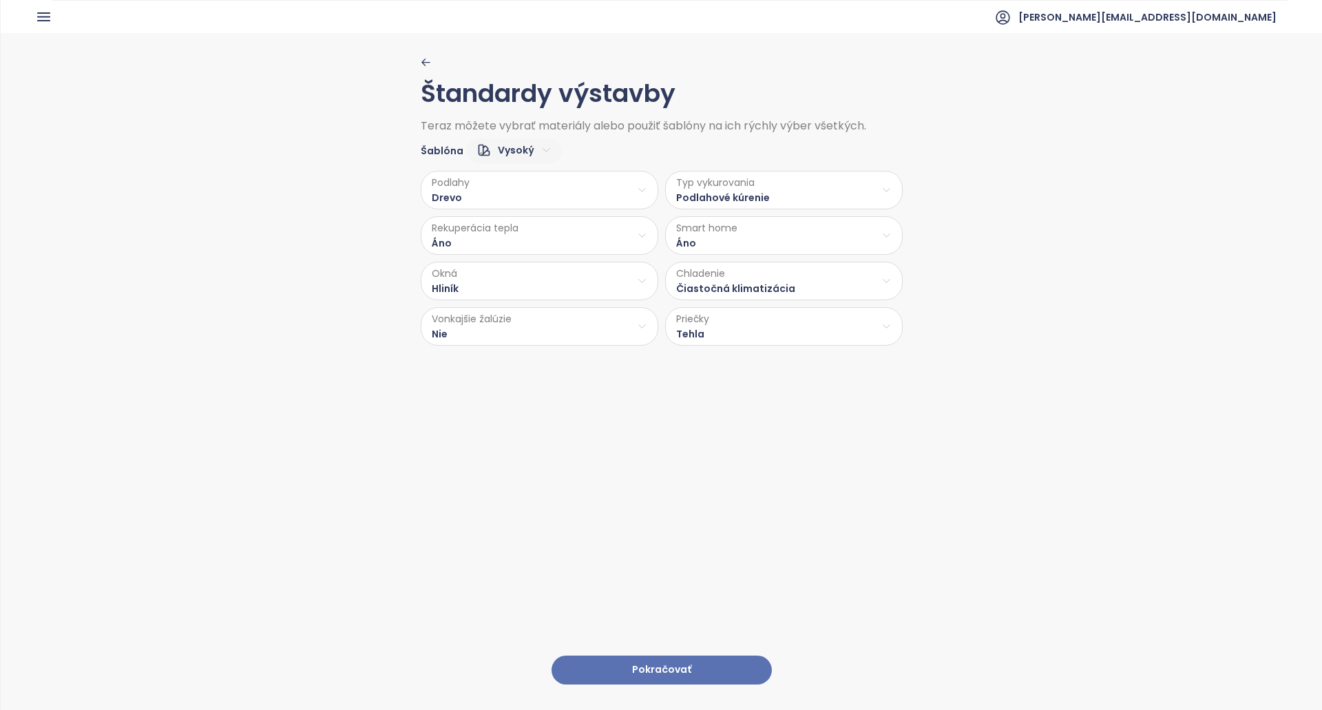
click at [653, 656] on button "Pokračovať" at bounding box center [662, 671] width 220 height 30
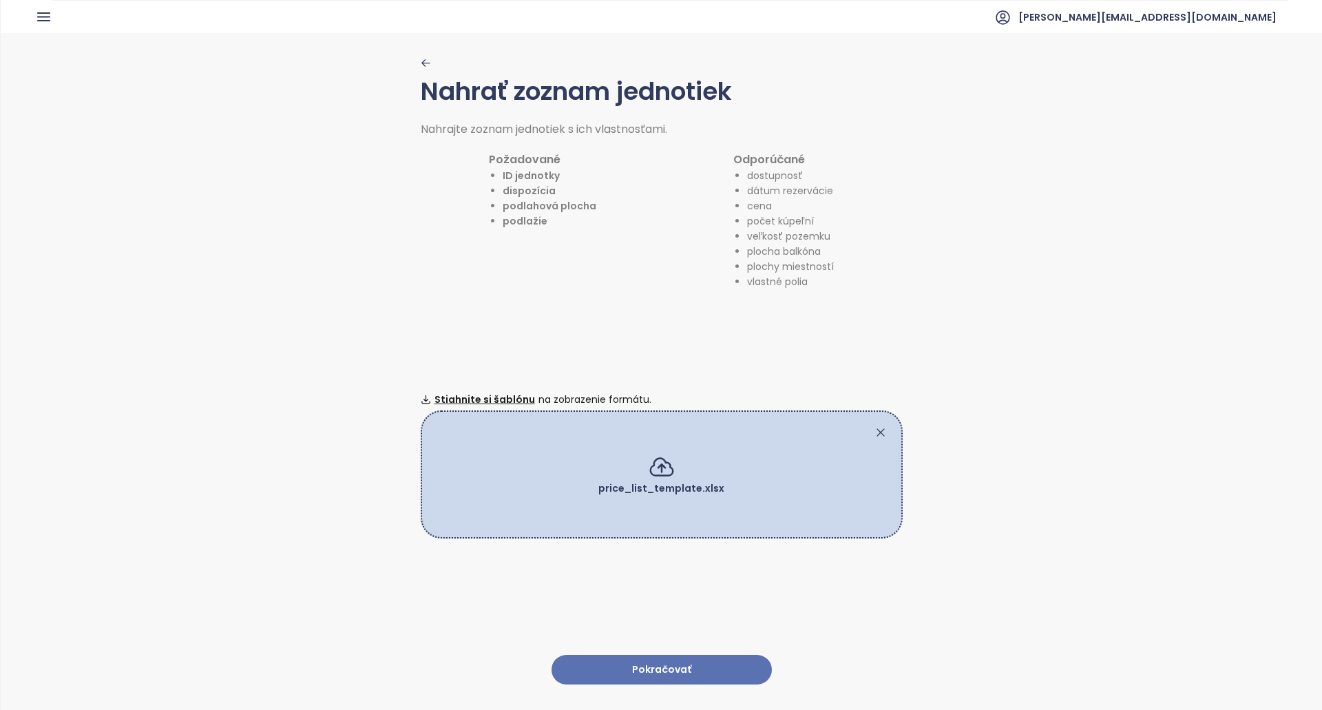
click at [681, 659] on button "Pokračovať" at bounding box center [662, 670] width 220 height 30
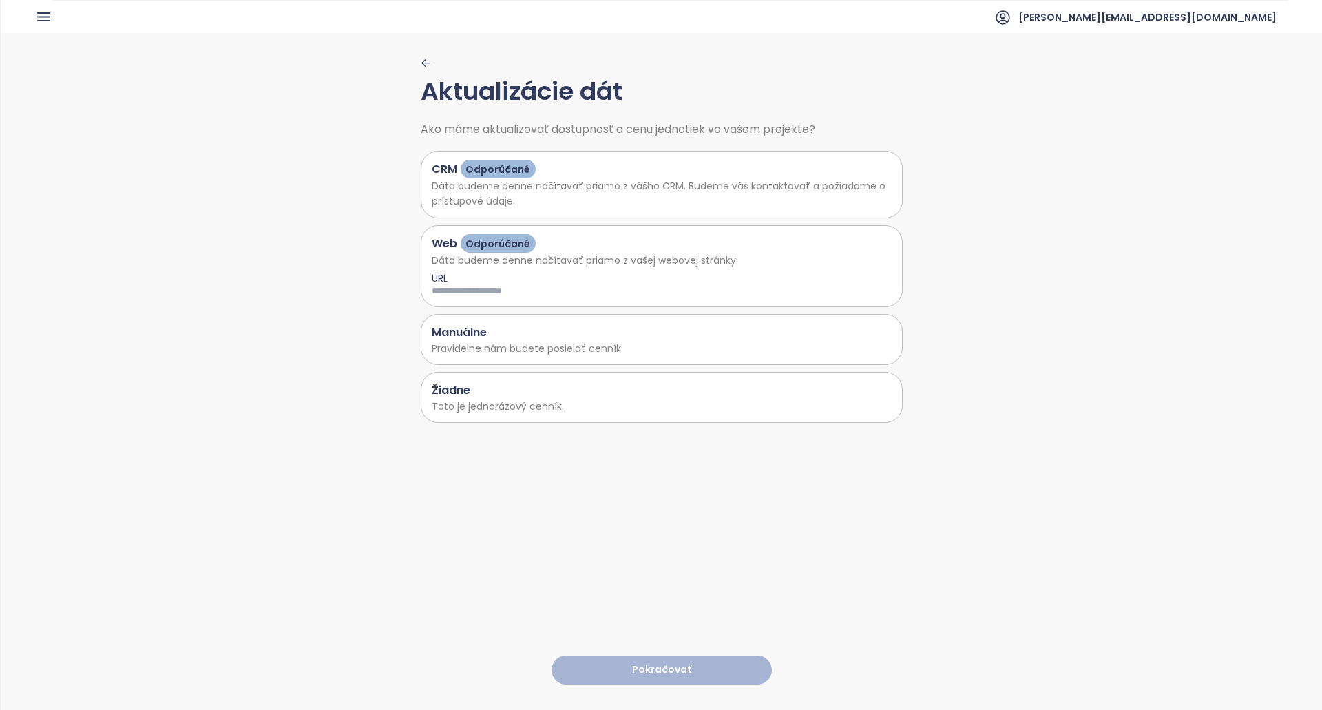
click at [517, 403] on p "Toto je jednorázový cenník." at bounding box center [662, 406] width 460 height 15
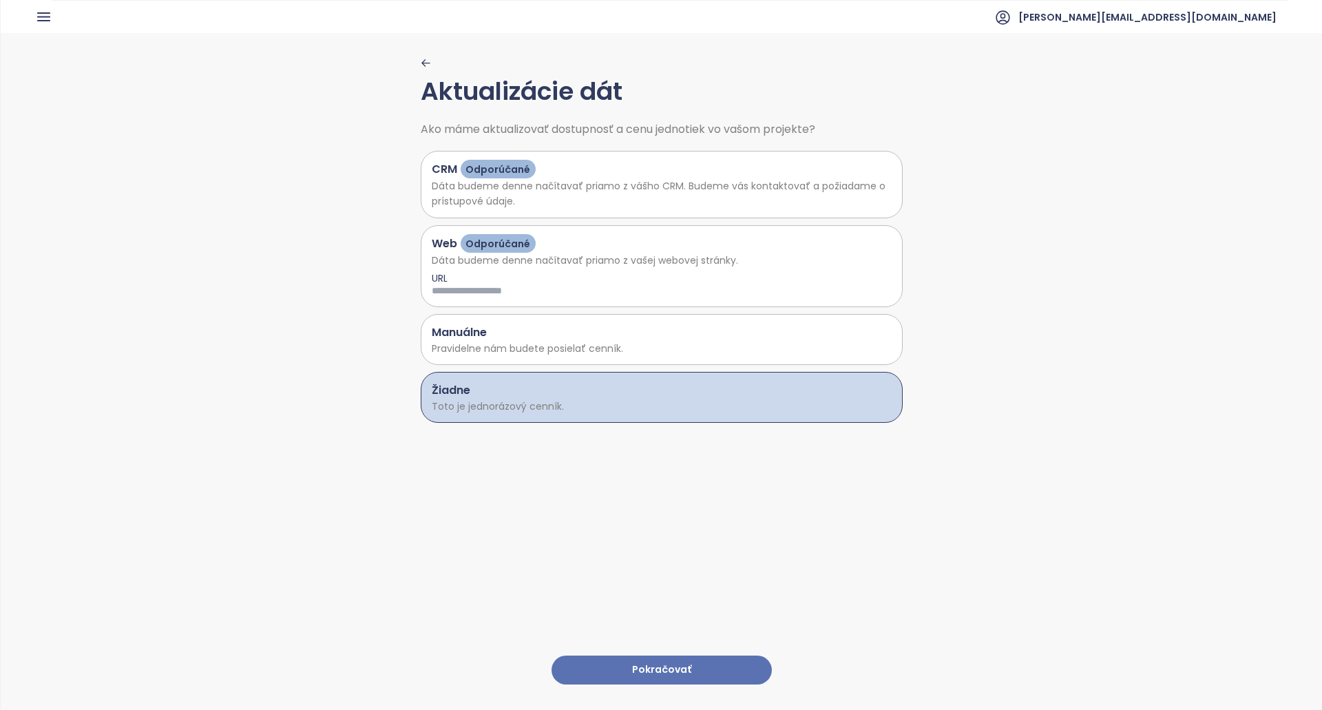
click at [621, 659] on button "Pokračovať" at bounding box center [662, 671] width 220 height 30
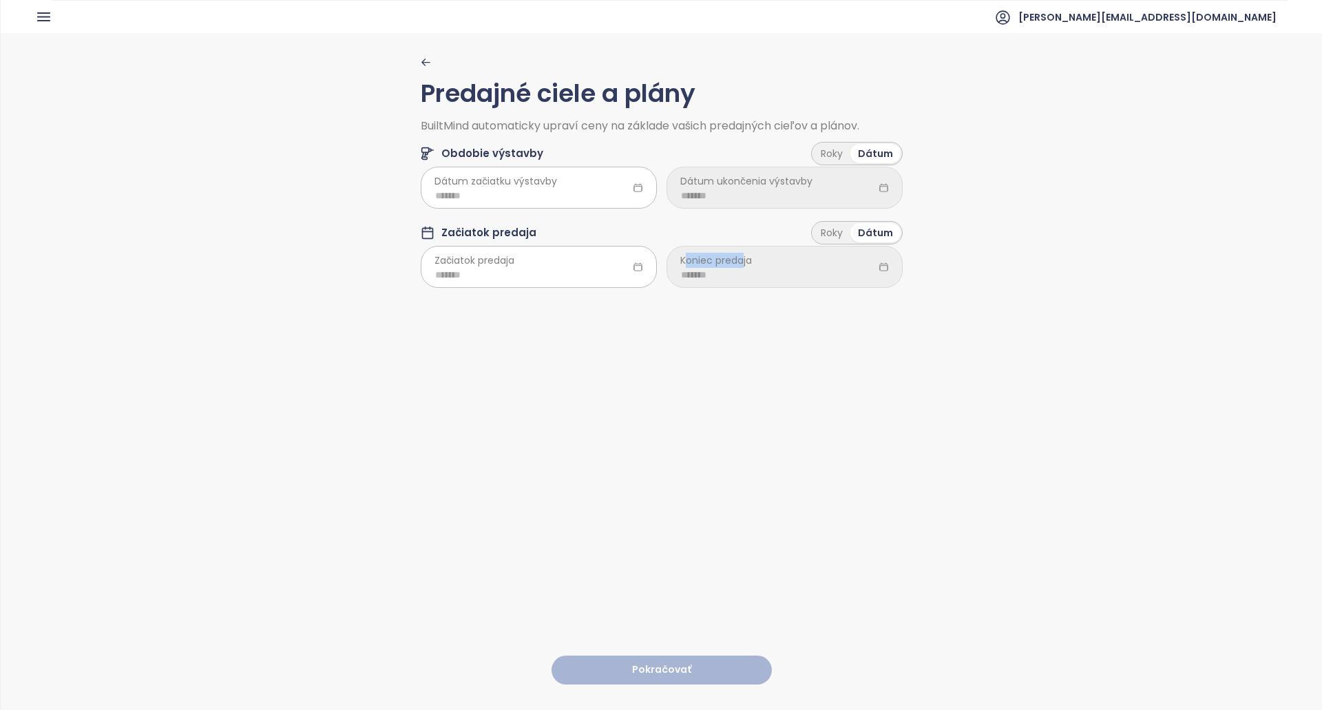
drag, startPoint x: 738, startPoint y: 259, endPoint x: 680, endPoint y: 268, distance: 58.5
click at [681, 268] on span "Koniec predaja" at bounding box center [717, 260] width 72 height 15
click at [835, 233] on div "Roky" at bounding box center [831, 232] width 37 height 19
click at [830, 165] on div "Roky Dátum" at bounding box center [857, 153] width 92 height 23
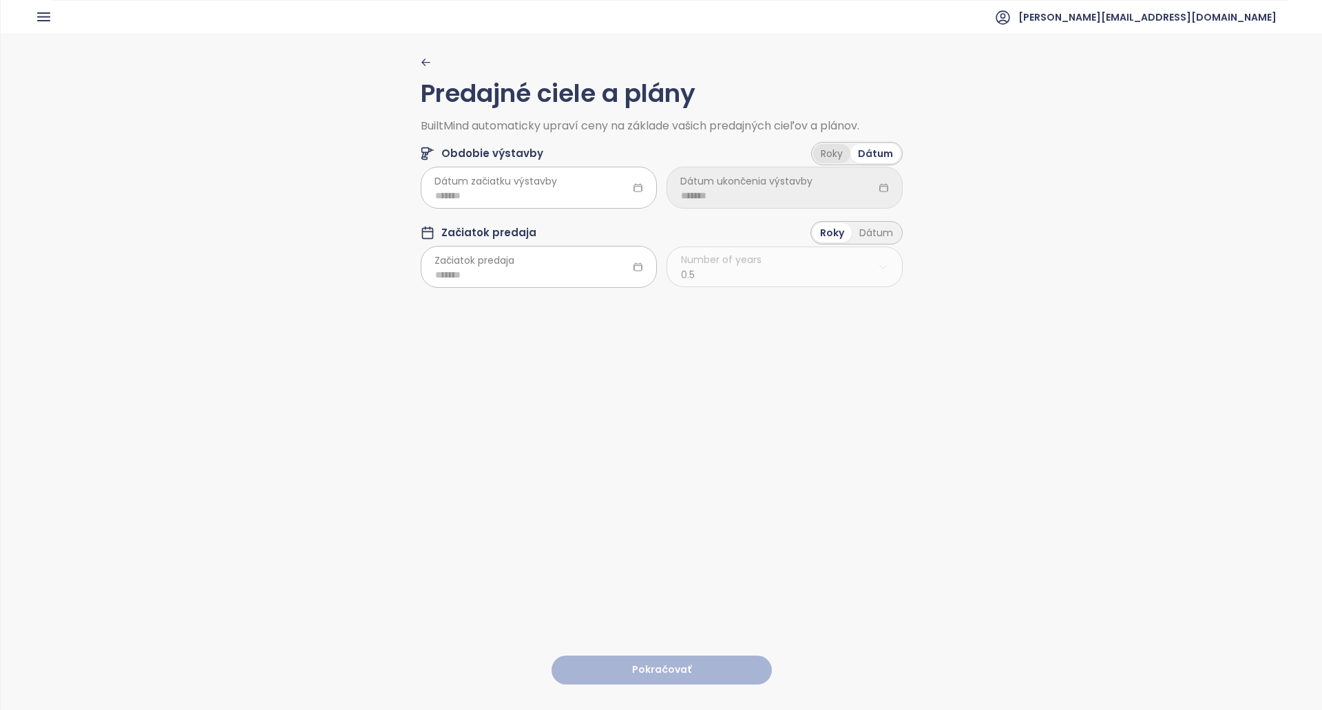
click at [831, 154] on div "Roky" at bounding box center [831, 153] width 37 height 19
drag, startPoint x: 768, startPoint y: 264, endPoint x: 641, endPoint y: 264, distance: 126.7
click at [641, 264] on div "Začiatok predaja Number of years 0.5" at bounding box center [662, 269] width 482 height 40
copy span "Number of years"
click at [757, 269] on div "Number of years 0.5" at bounding box center [785, 269] width 236 height 40
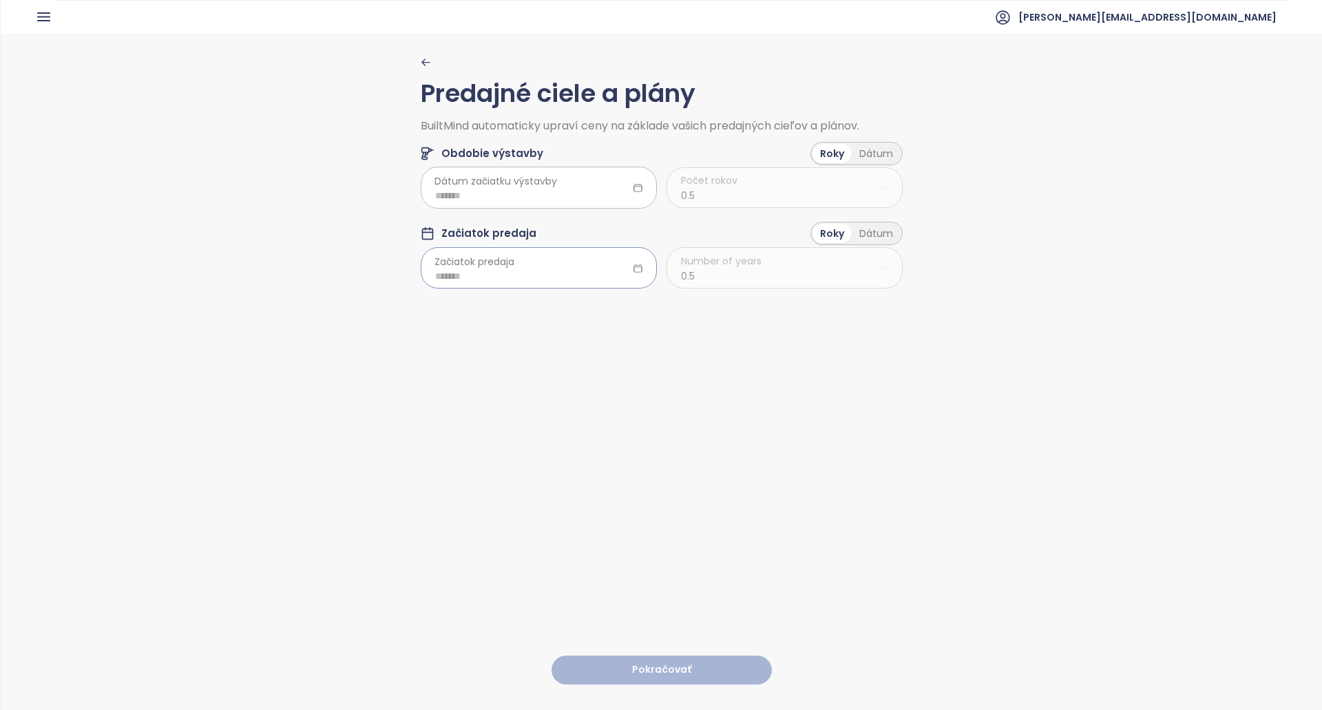
click at [543, 269] on input at bounding box center [538, 276] width 207 height 15
click at [521, 355] on td "Feb" at bounding box center [515, 342] width 63 height 45
type input "*******"
click at [548, 195] on input at bounding box center [538, 195] width 207 height 15
type input "*"
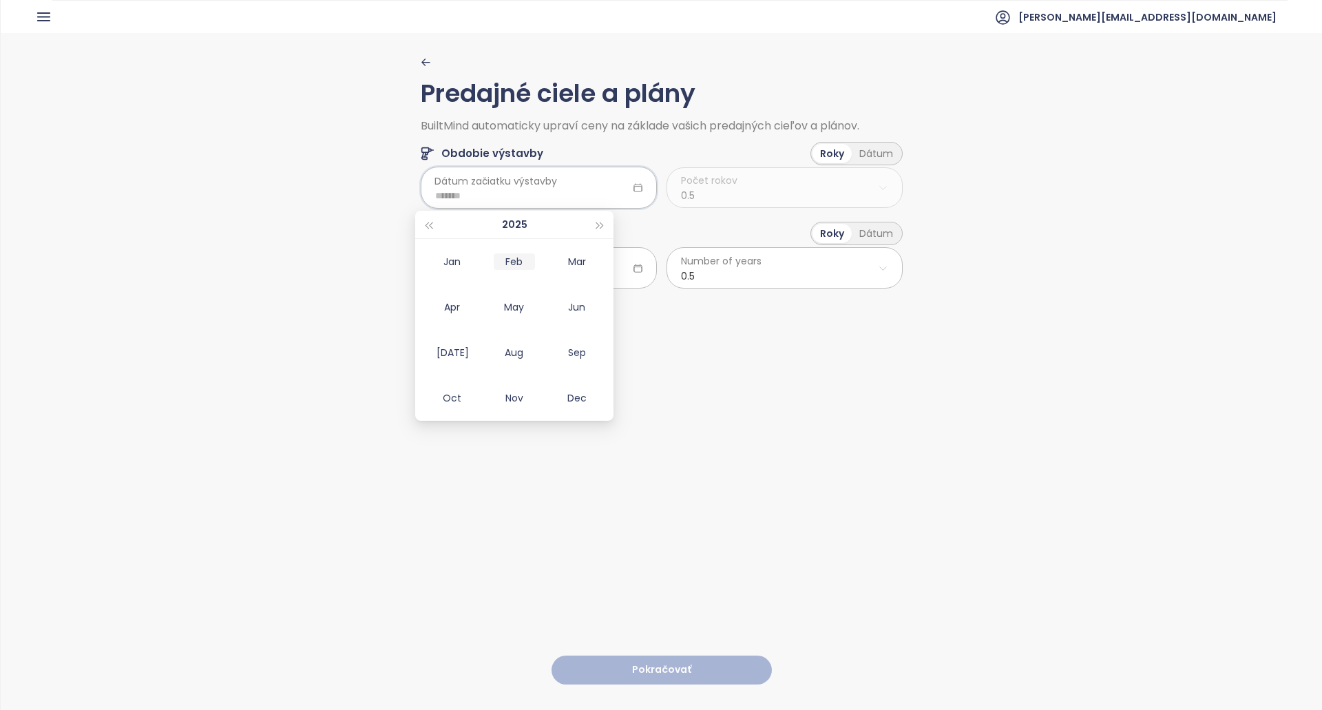
click at [509, 259] on div "Feb" at bounding box center [514, 261] width 41 height 17
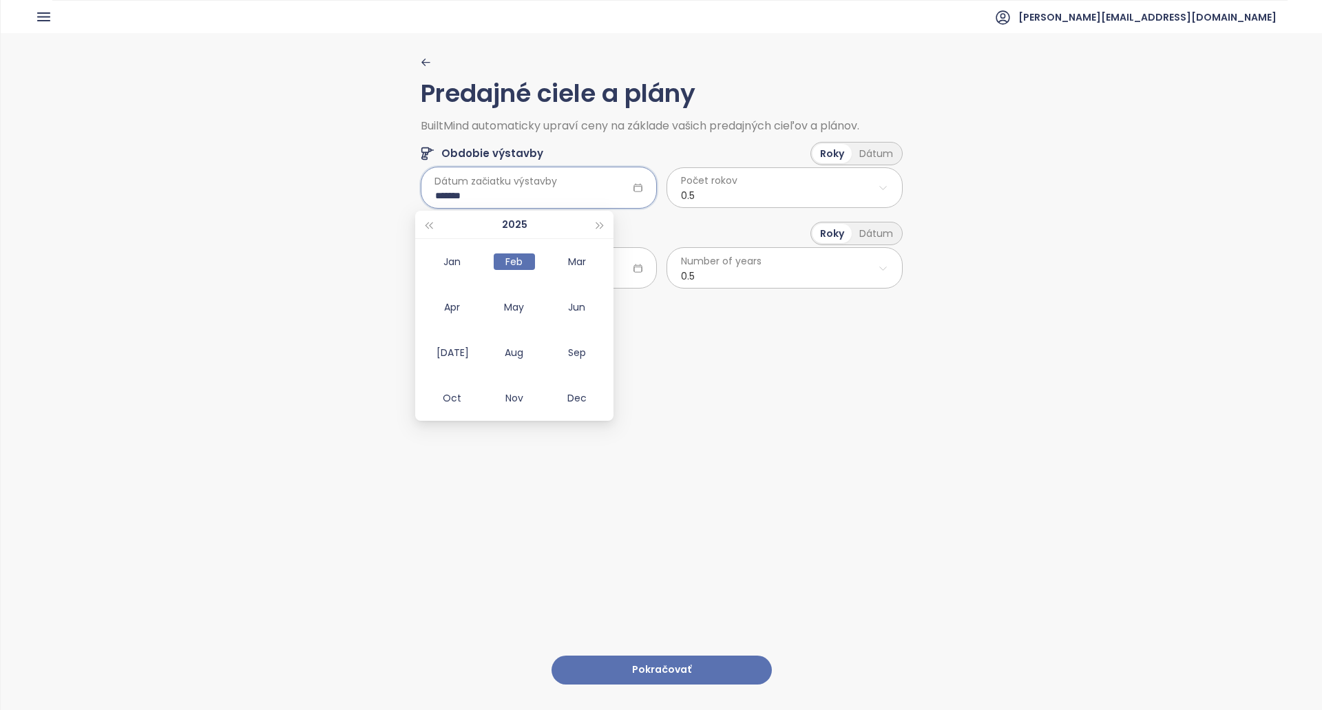
drag, startPoint x: 507, startPoint y: 198, endPoint x: 446, endPoint y: 194, distance: 61.4
click at [446, 194] on input "*******" at bounding box center [538, 195] width 207 height 15
click at [568, 192] on input "*******" at bounding box center [538, 195] width 207 height 15
click at [532, 263] on div "Feb" at bounding box center [514, 261] width 41 height 17
click at [559, 194] on input "*******" at bounding box center [538, 195] width 207 height 15
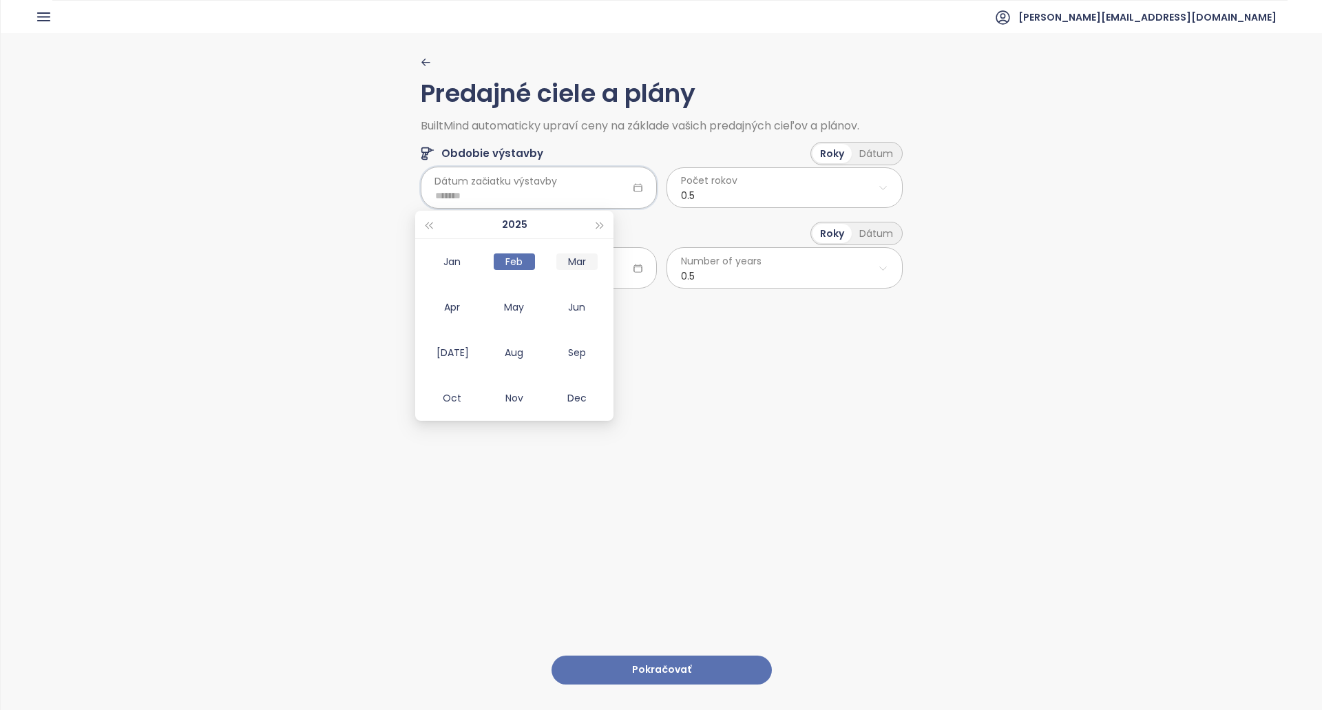
click at [592, 255] on div "Mar" at bounding box center [577, 261] width 41 height 17
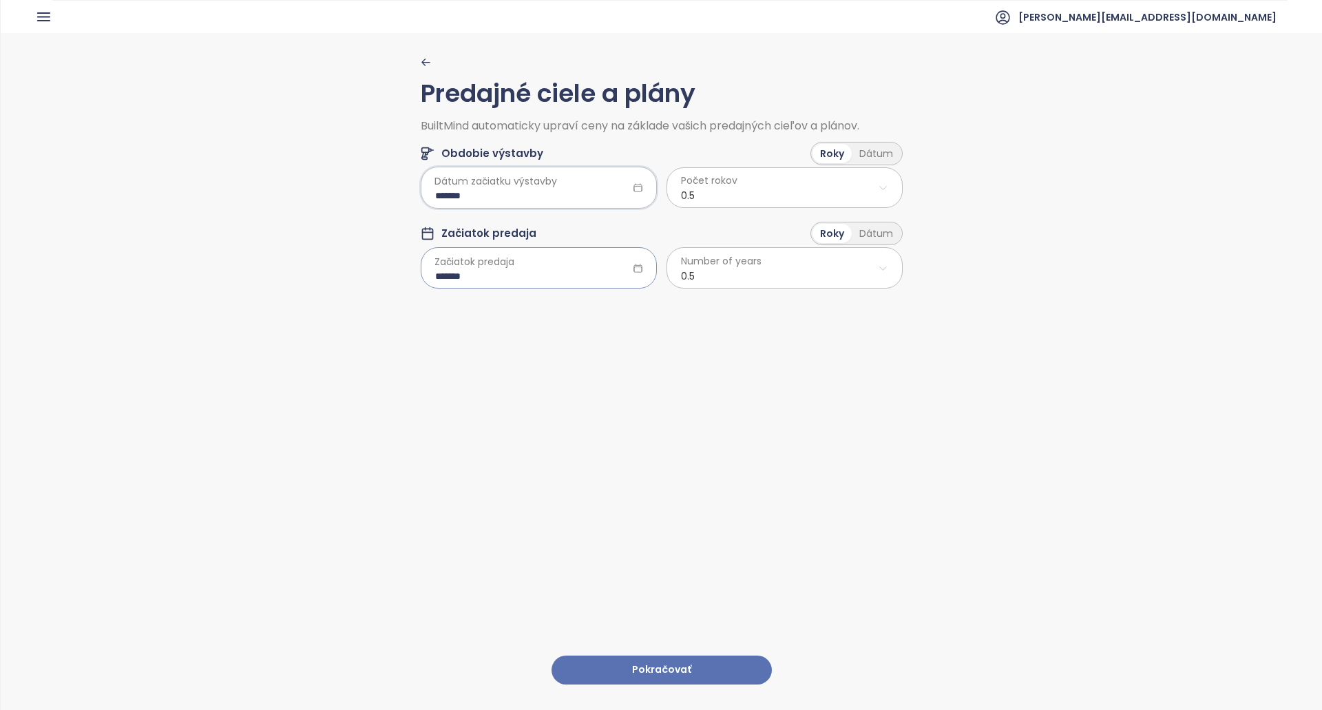
type input "*******"
click at [541, 271] on input "*******" at bounding box center [538, 276] width 207 height 15
drag, startPoint x: 581, startPoint y: 351, endPoint x: 585, endPoint y: 360, distance: 9.6
click at [581, 352] on td "Mar" at bounding box center [577, 342] width 63 height 45
type input "*******"
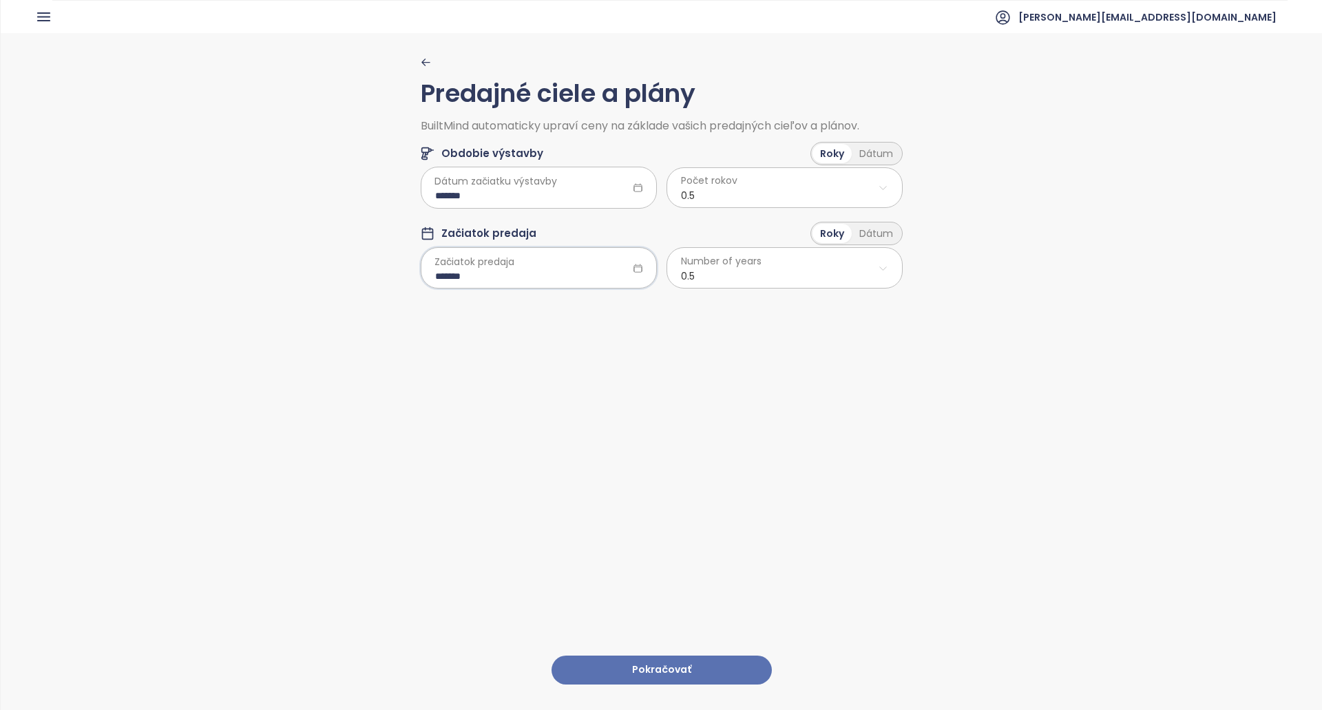
click at [716, 664] on button "Pokračovať" at bounding box center [662, 671] width 220 height 30
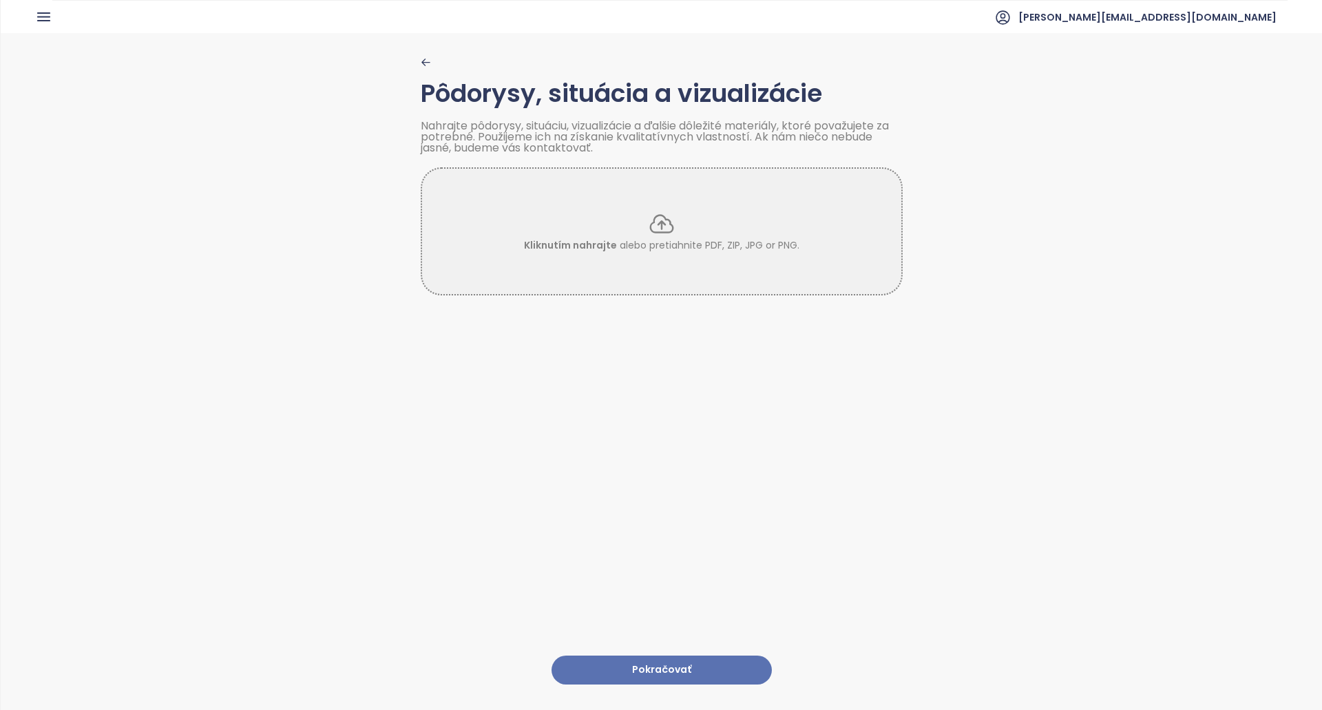
click at [632, 662] on button "Pokračovať" at bounding box center [662, 671] width 220 height 30
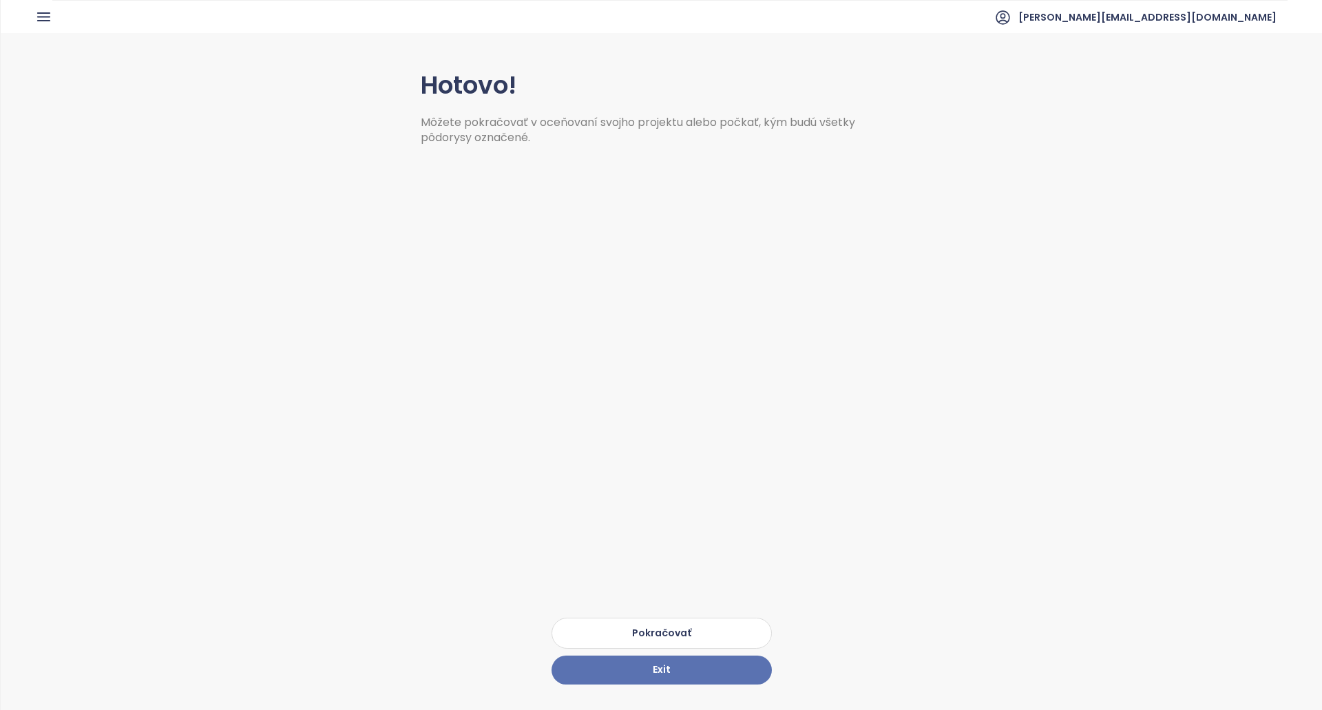
click at [682, 627] on button "Pokračovať" at bounding box center [662, 633] width 220 height 31
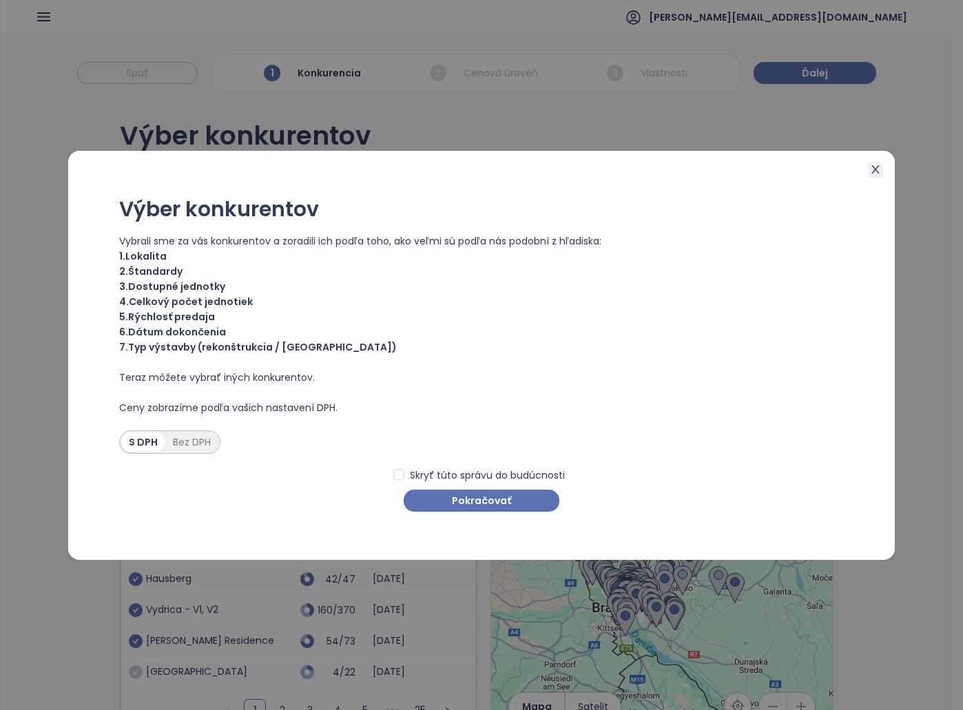
click at [879, 166] on icon "close" at bounding box center [875, 169] width 11 height 11
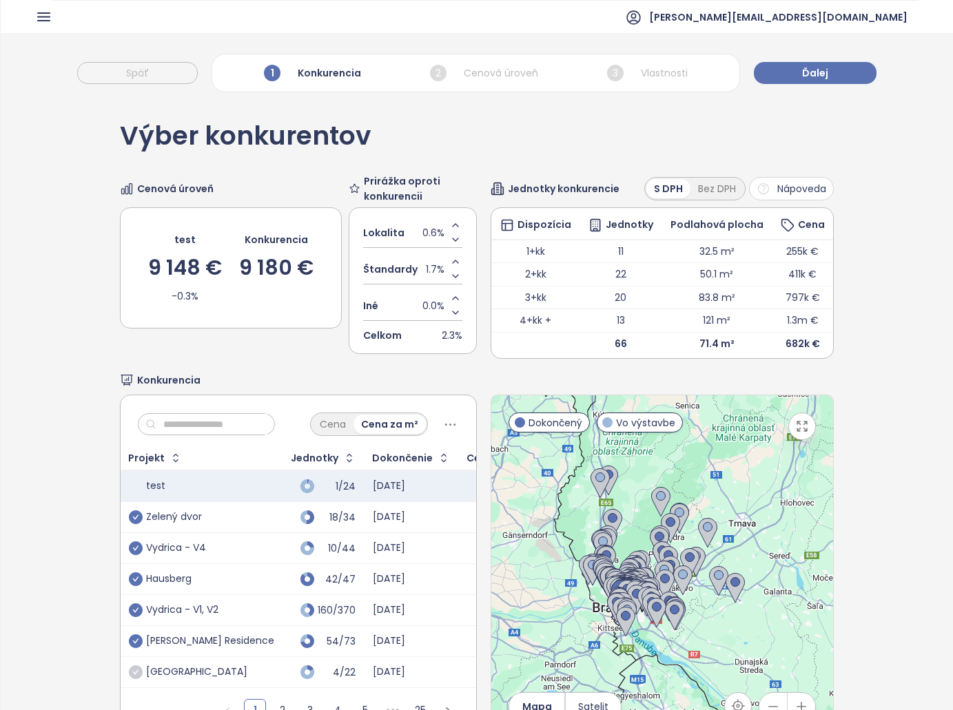
scroll to position [35, 0]
click at [853, 70] on button "Ďalej" at bounding box center [815, 73] width 123 height 22
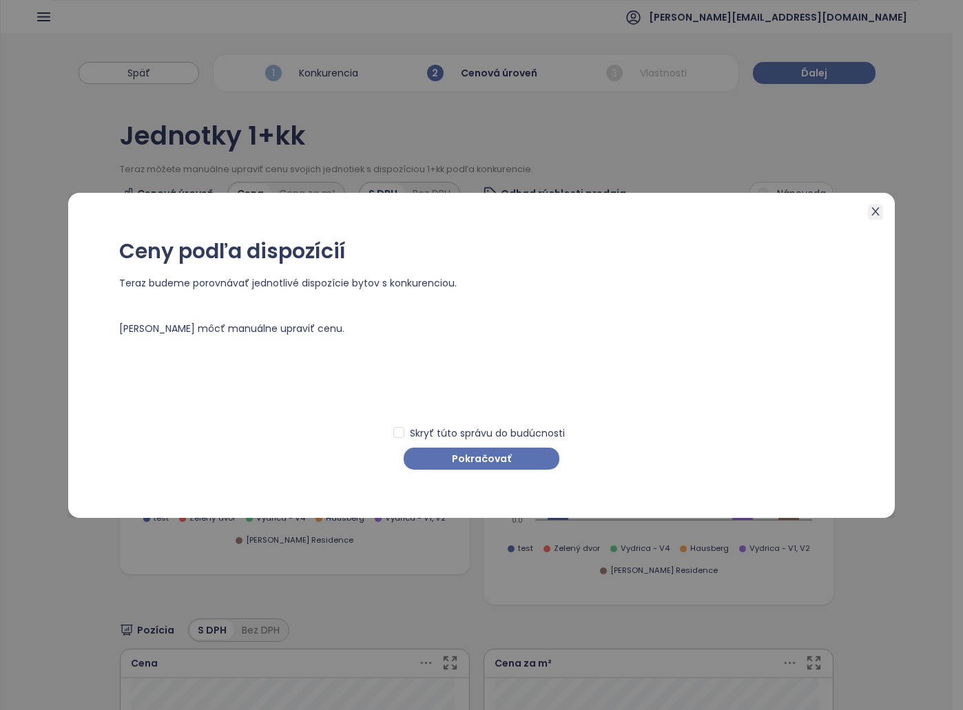
click at [873, 214] on icon "close" at bounding box center [875, 211] width 8 height 8
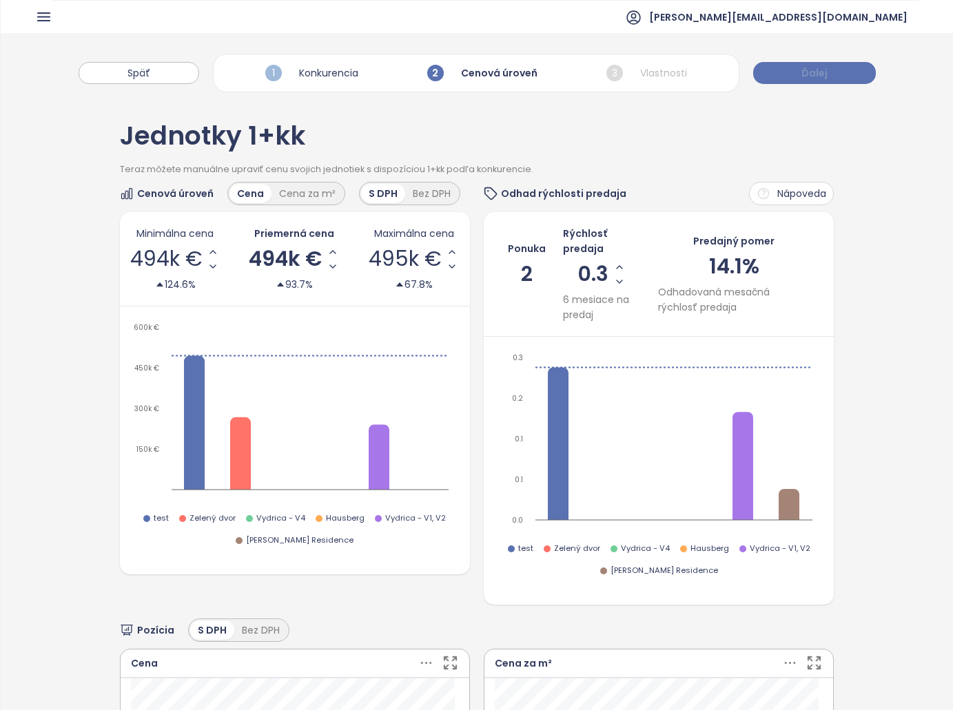
click at [805, 71] on span "Ďalej" at bounding box center [814, 72] width 26 height 15
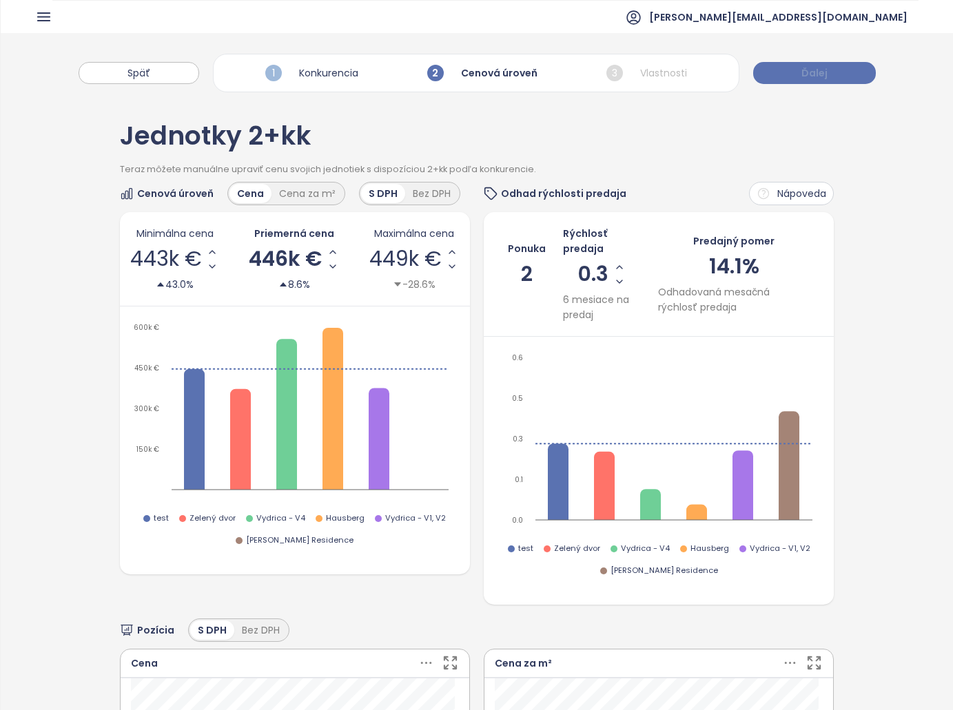
click at [820, 72] on span "Ďalej" at bounding box center [814, 72] width 26 height 15
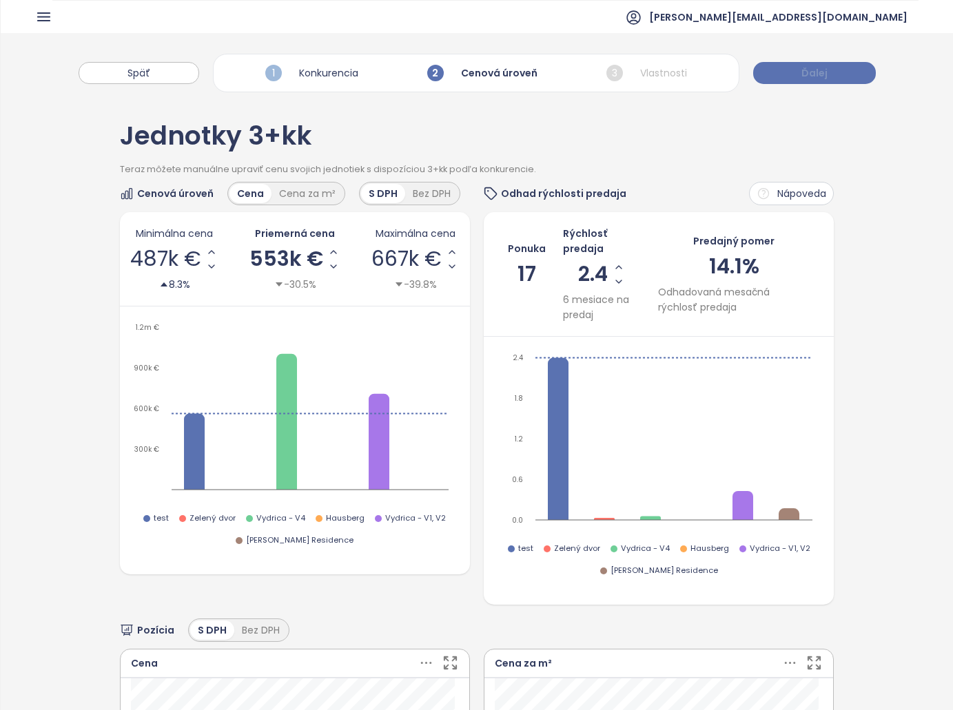
click at [820, 73] on span "Ďalej" at bounding box center [814, 72] width 26 height 15
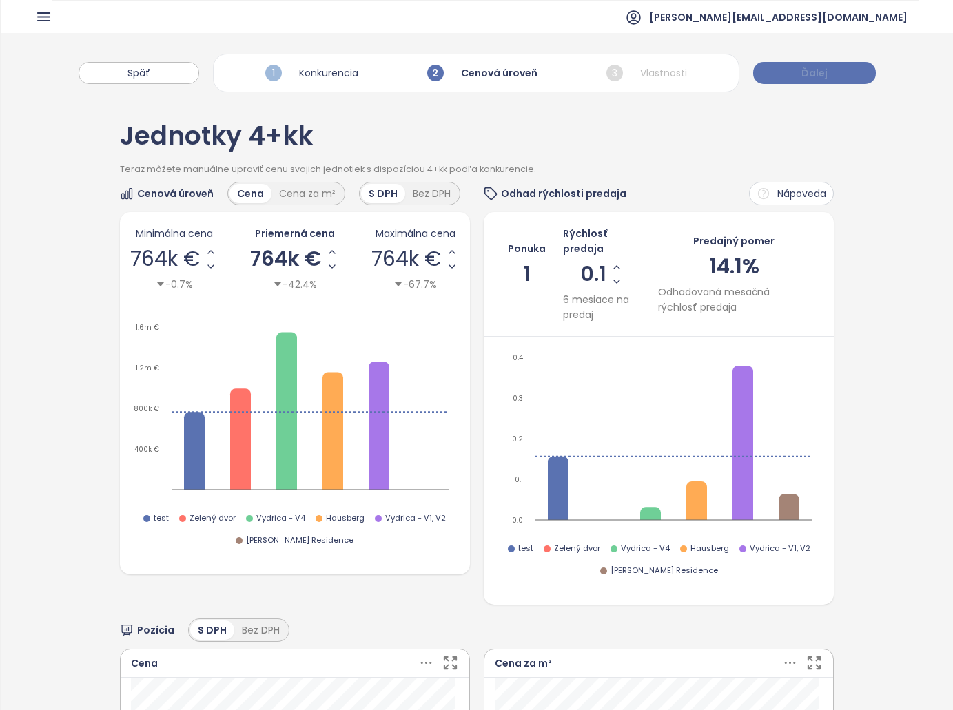
click at [812, 75] on span "Ďalej" at bounding box center [814, 72] width 26 height 15
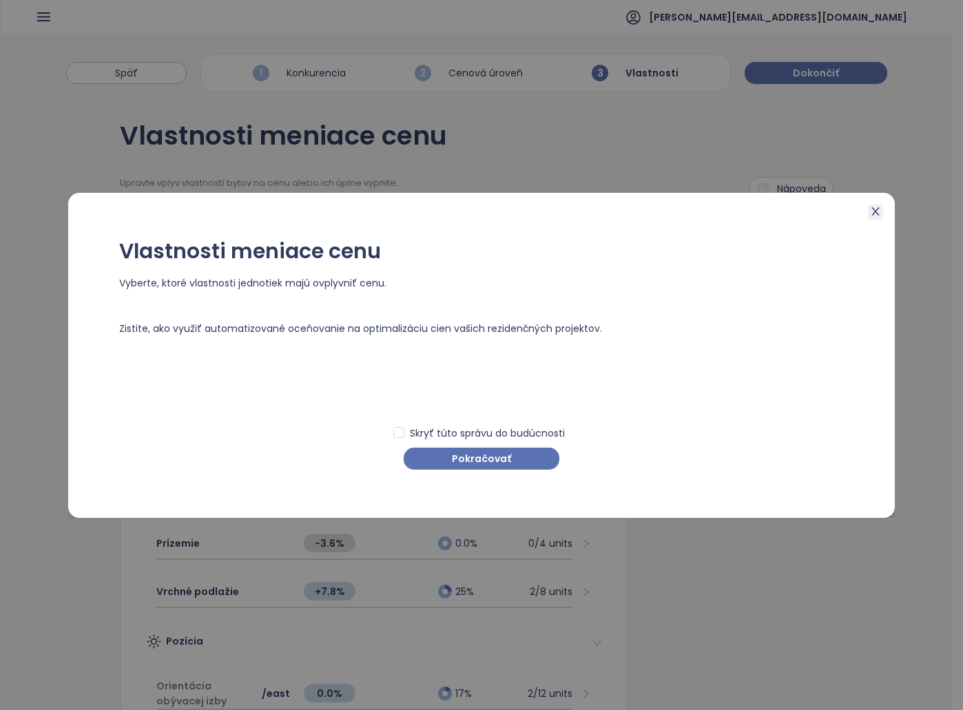
click at [876, 210] on icon "close" at bounding box center [875, 211] width 8 height 8
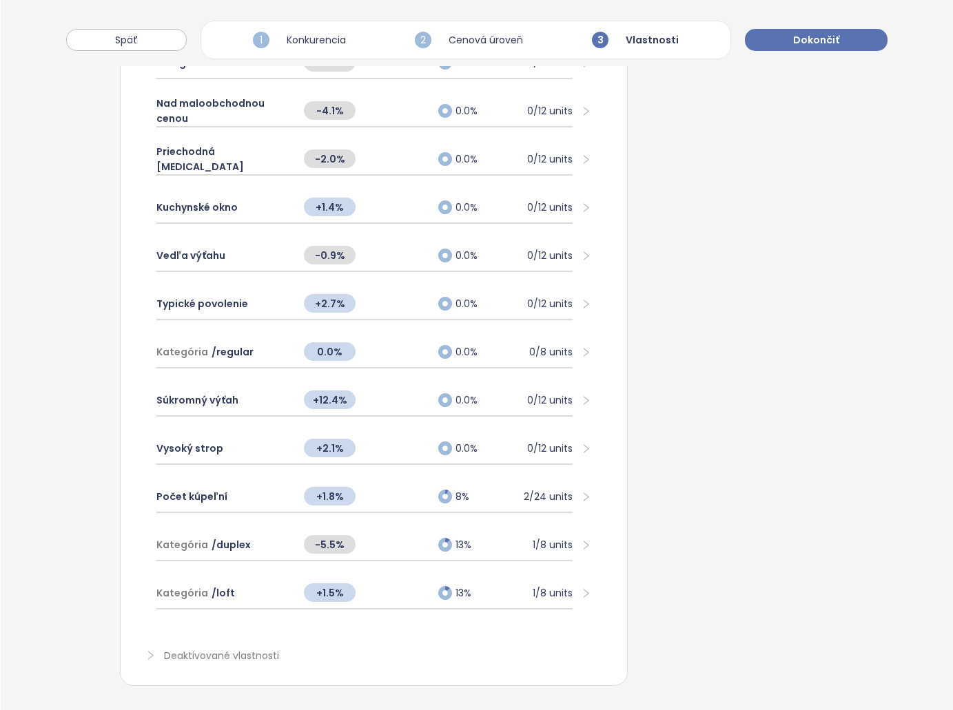
drag, startPoint x: 864, startPoint y: 140, endPoint x: 832, endPoint y: 408, distance: 270.6
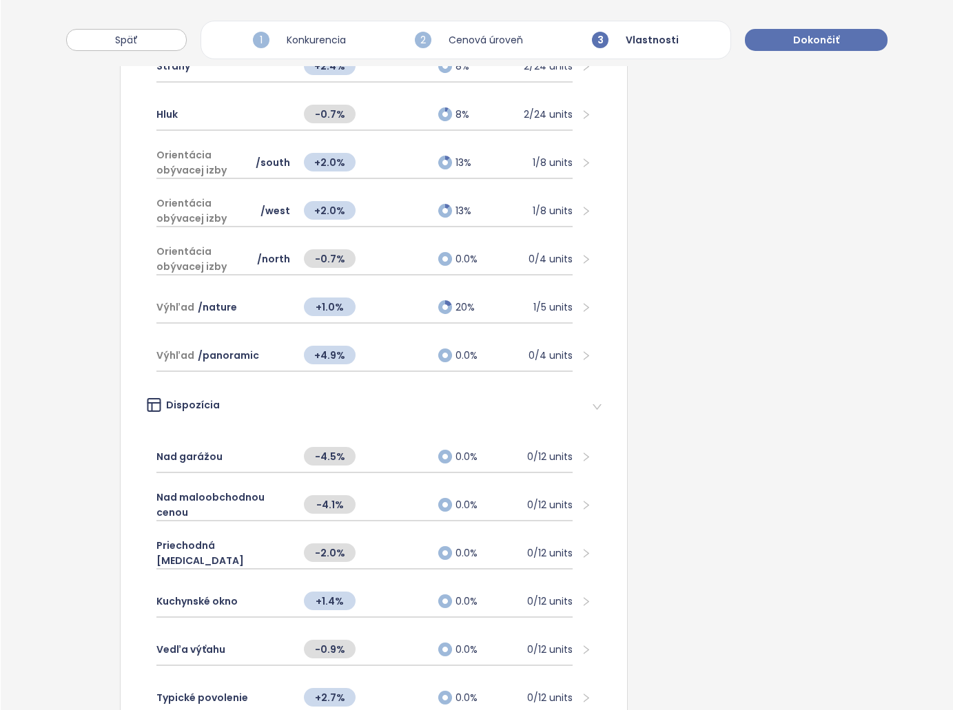
scroll to position [0, 0]
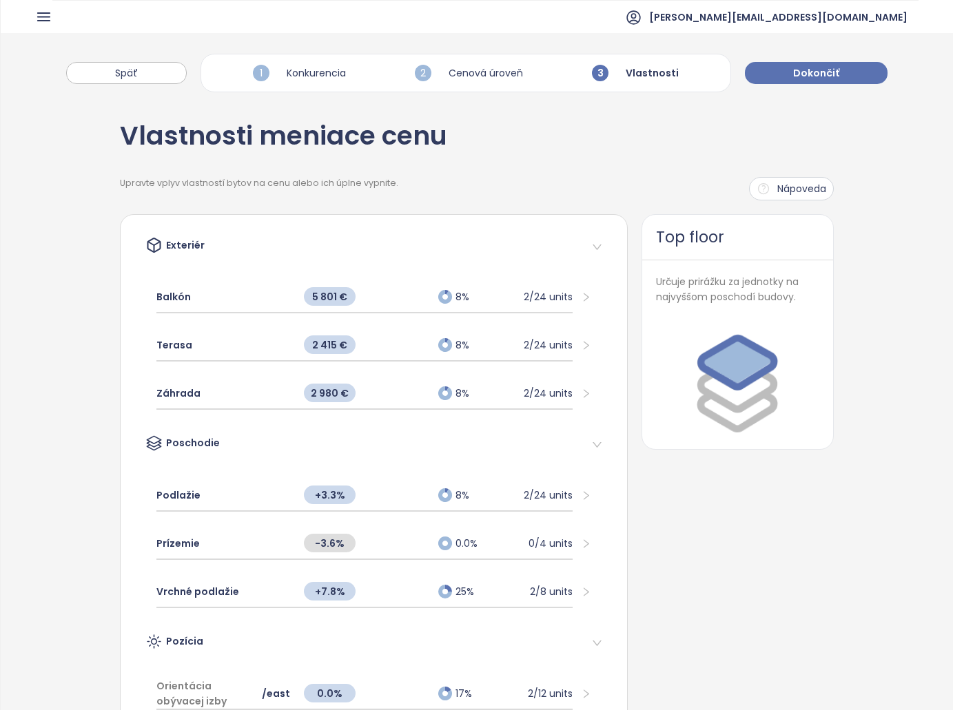
drag, startPoint x: 654, startPoint y: 405, endPoint x: 644, endPoint y: 214, distance: 191.7
click at [816, 79] on span "Dokončiť" at bounding box center [816, 72] width 46 height 15
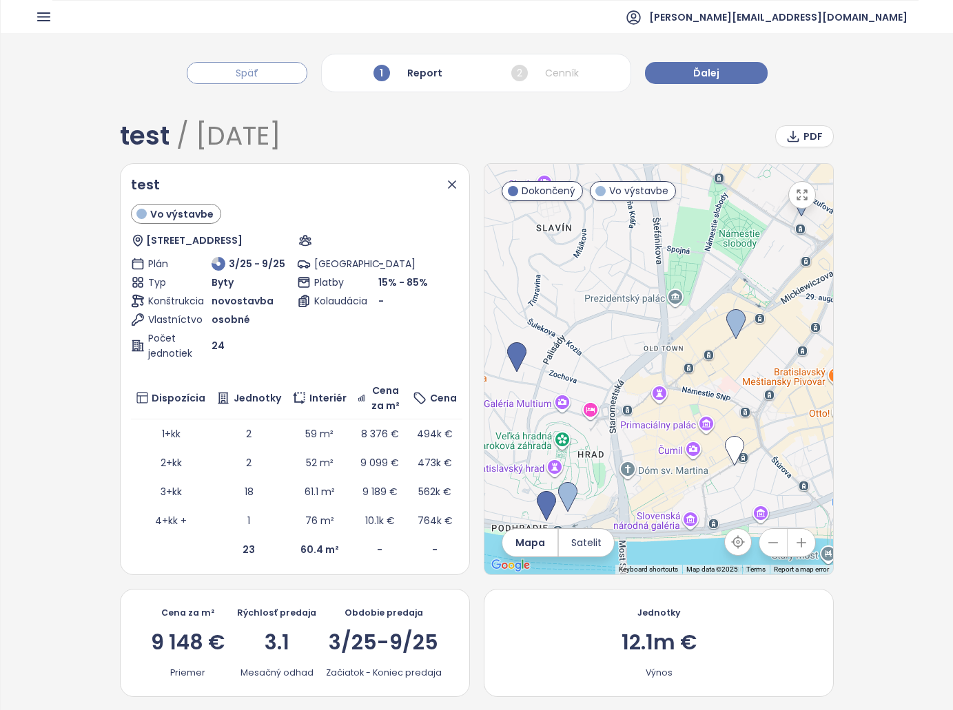
click at [267, 72] on button "Späť" at bounding box center [247, 73] width 121 height 22
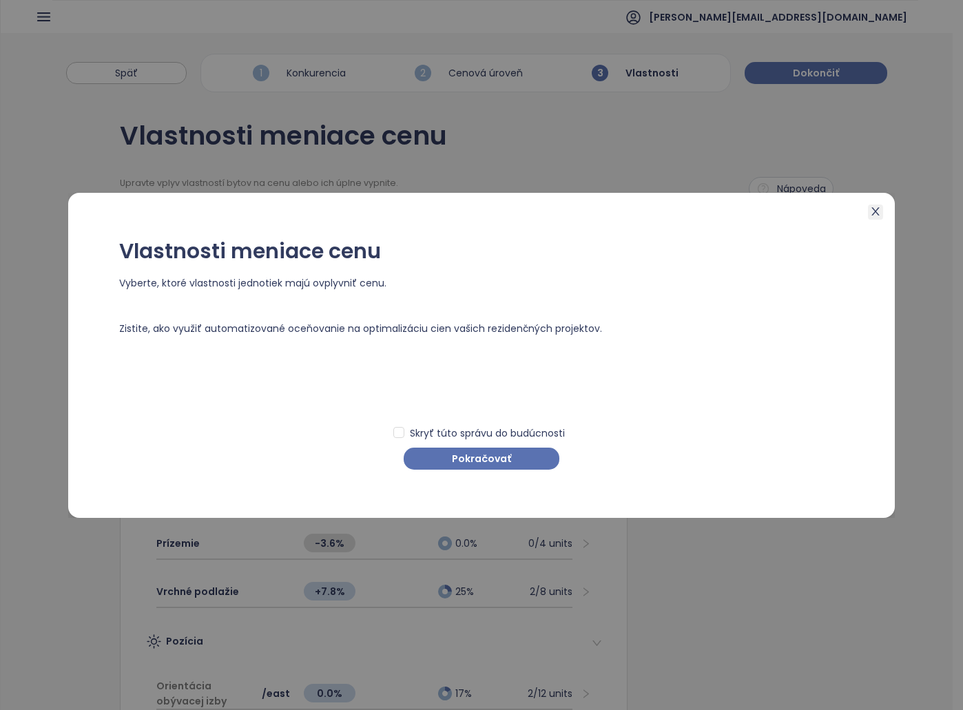
click at [879, 209] on icon "close" at bounding box center [875, 211] width 11 height 11
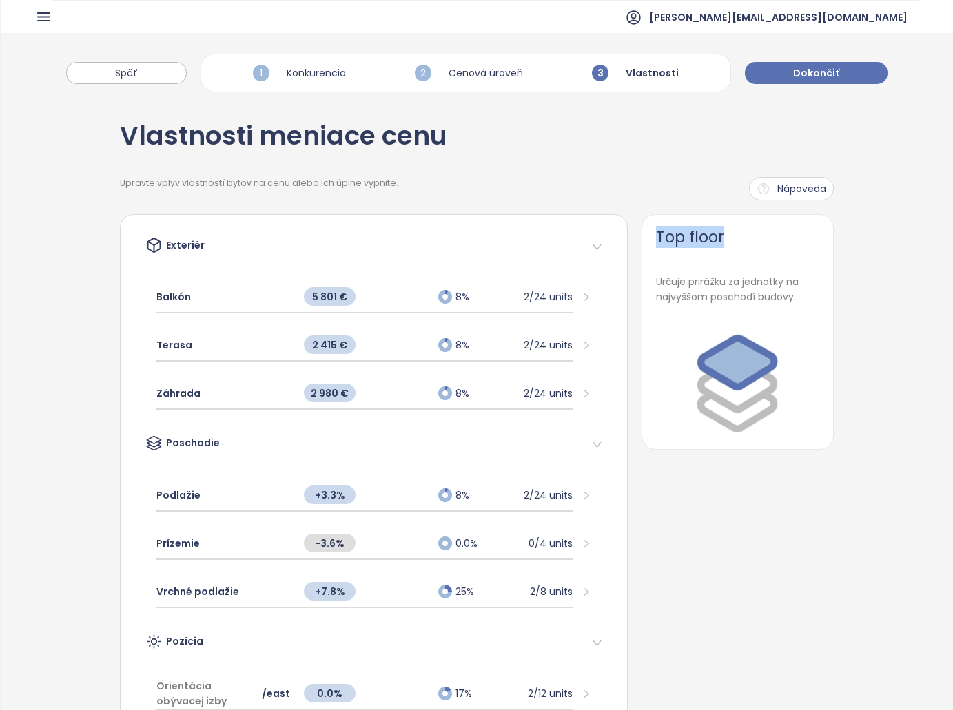
drag, startPoint x: 743, startPoint y: 247, endPoint x: 643, endPoint y: 231, distance: 101.0
click at [643, 231] on div "Top floor" at bounding box center [737, 237] width 191 height 45
click at [592, 438] on div at bounding box center [592, 444] width 19 height 15
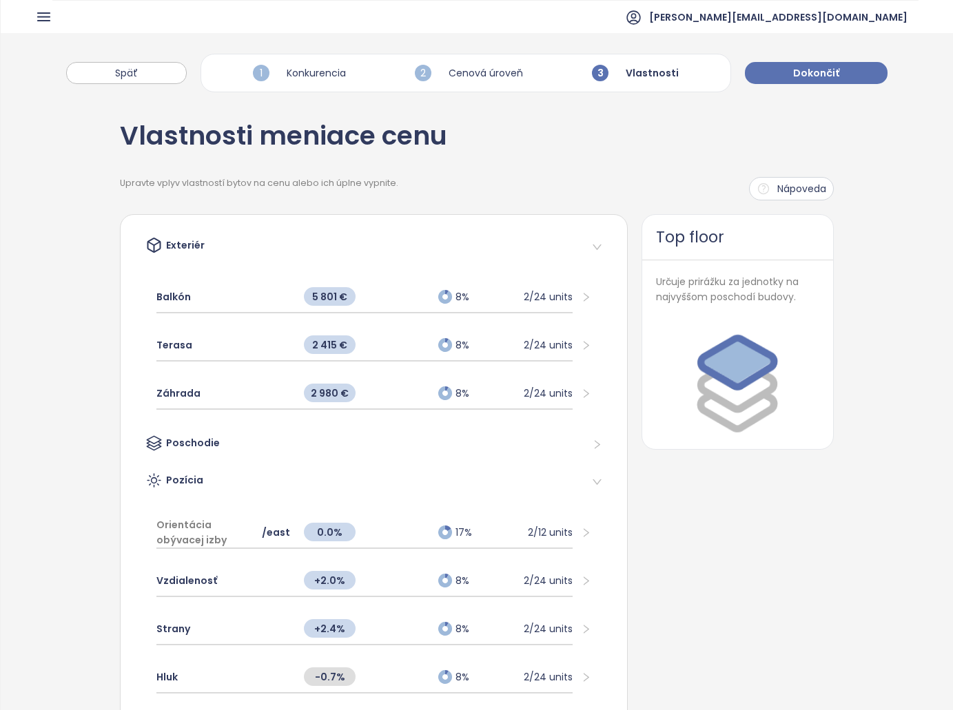
click at [594, 443] on div "Poschodie" at bounding box center [373, 444] width 479 height 37
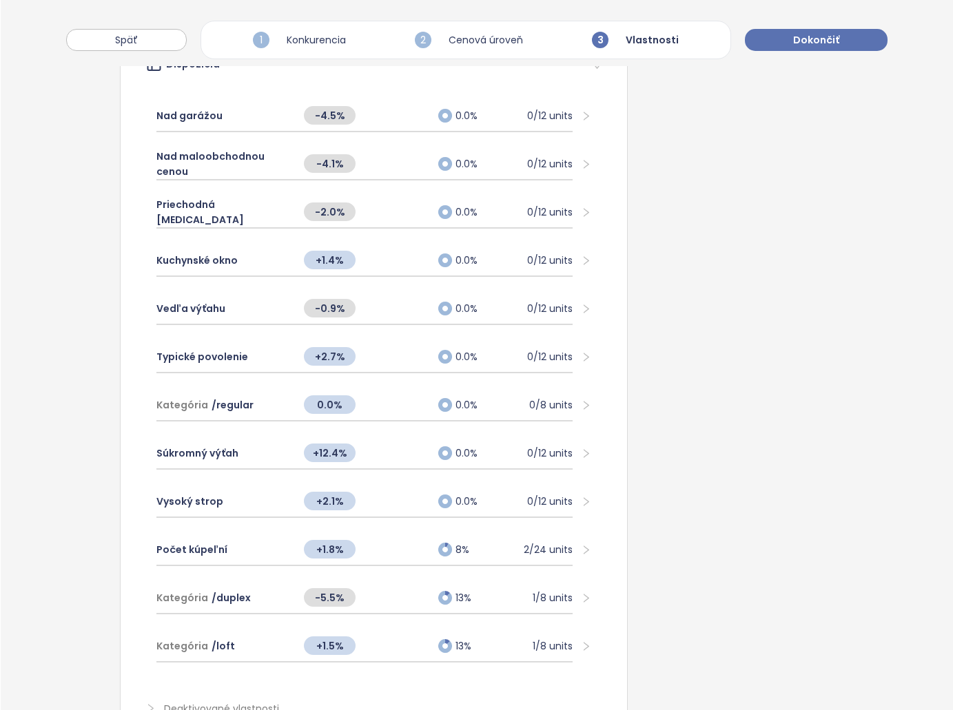
drag, startPoint x: 626, startPoint y: 475, endPoint x: 619, endPoint y: 574, distance: 99.5
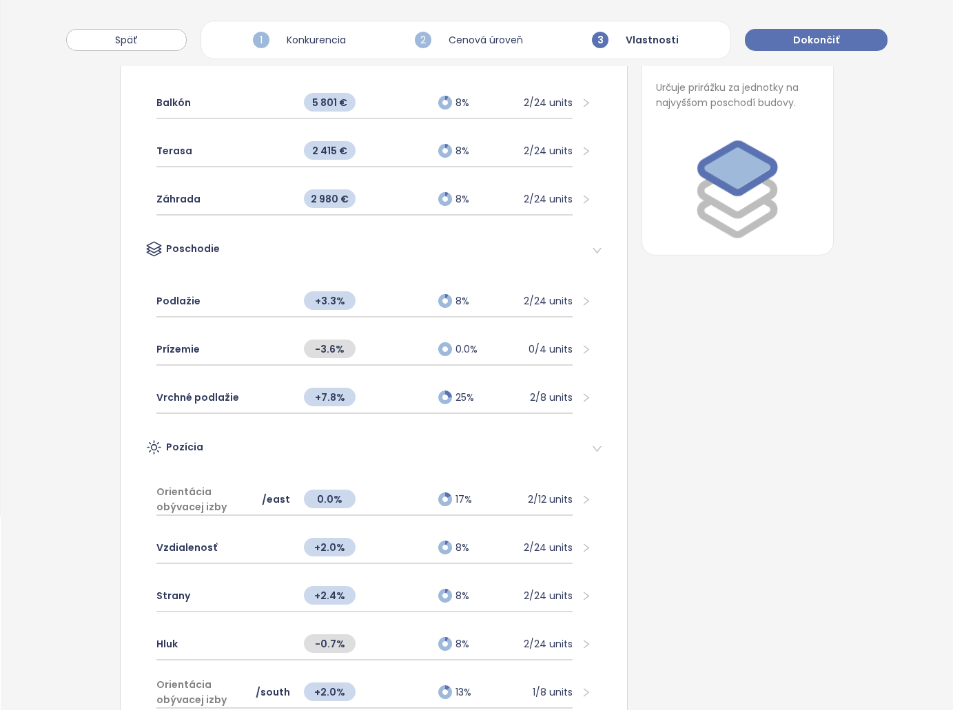
drag, startPoint x: 634, startPoint y: 550, endPoint x: 638, endPoint y: 418, distance: 132.3
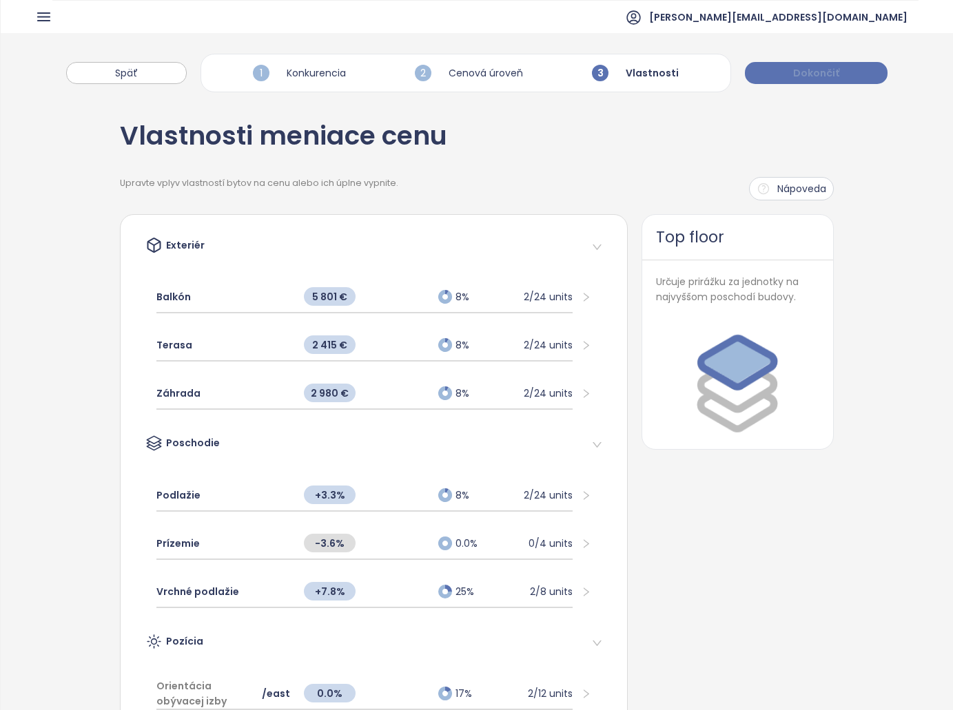
click at [802, 70] on span "Dokončiť" at bounding box center [816, 72] width 46 height 15
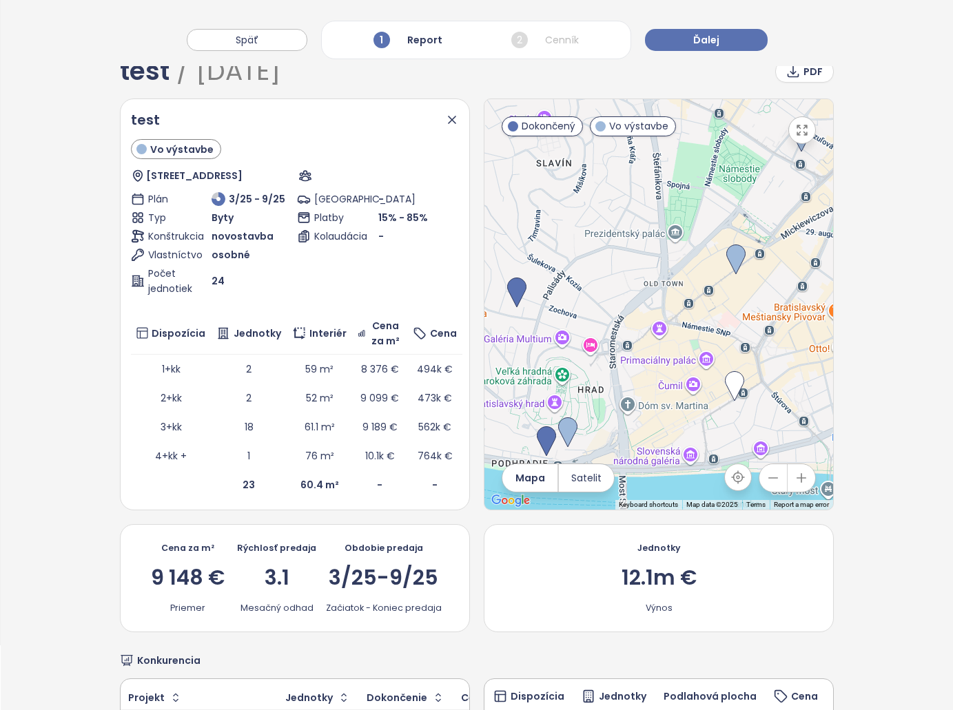
scroll to position [69, 0]
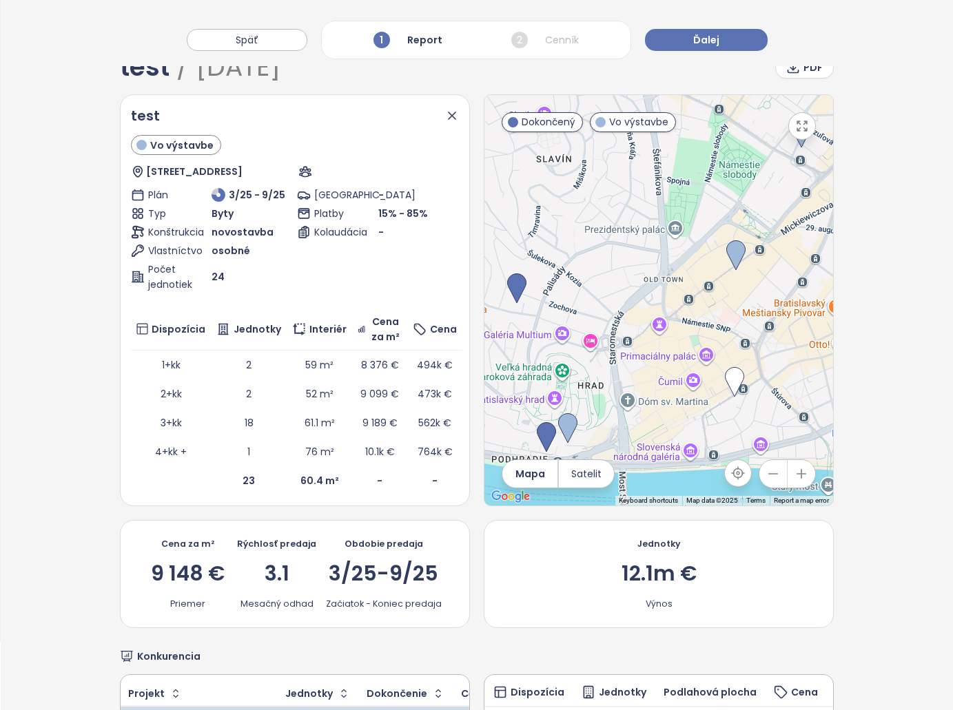
click at [359, 294] on div "test Vo výstavbe Jesenského 6143, 811 02 Bratislava-Staré Mesto, Slovakia Plán …" at bounding box center [295, 300] width 328 height 390
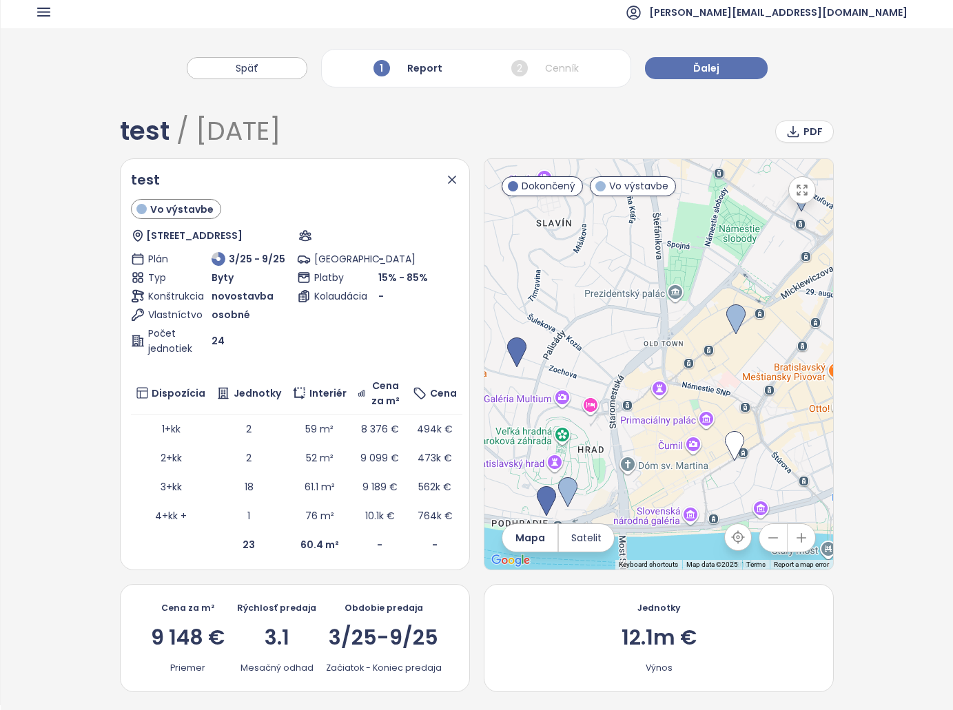
scroll to position [0, 0]
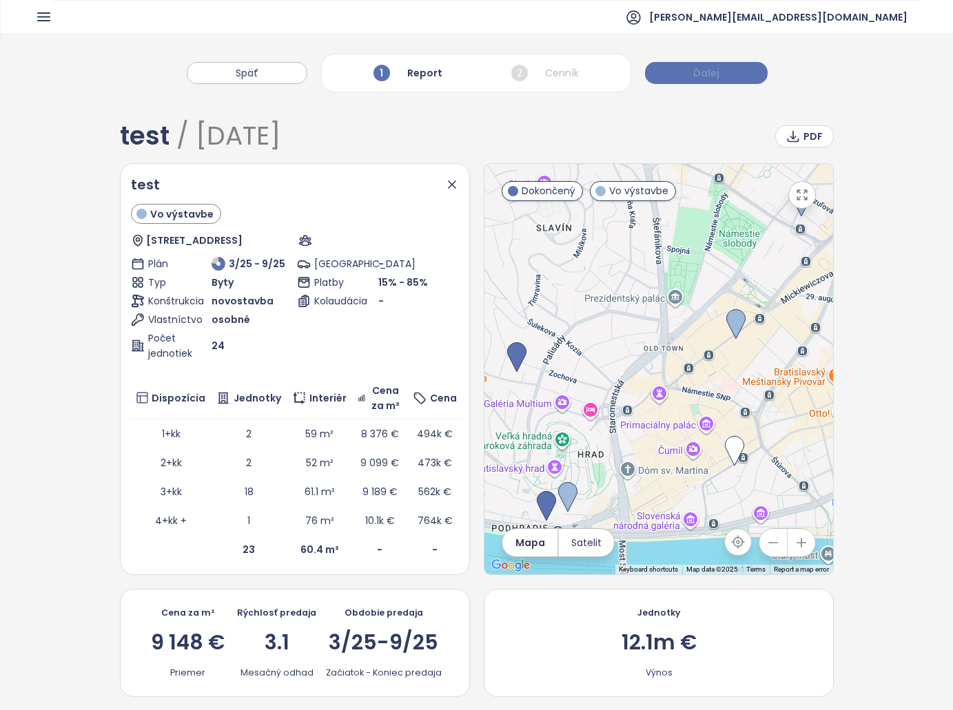
click at [699, 68] on span "Ďalej" at bounding box center [706, 72] width 26 height 15
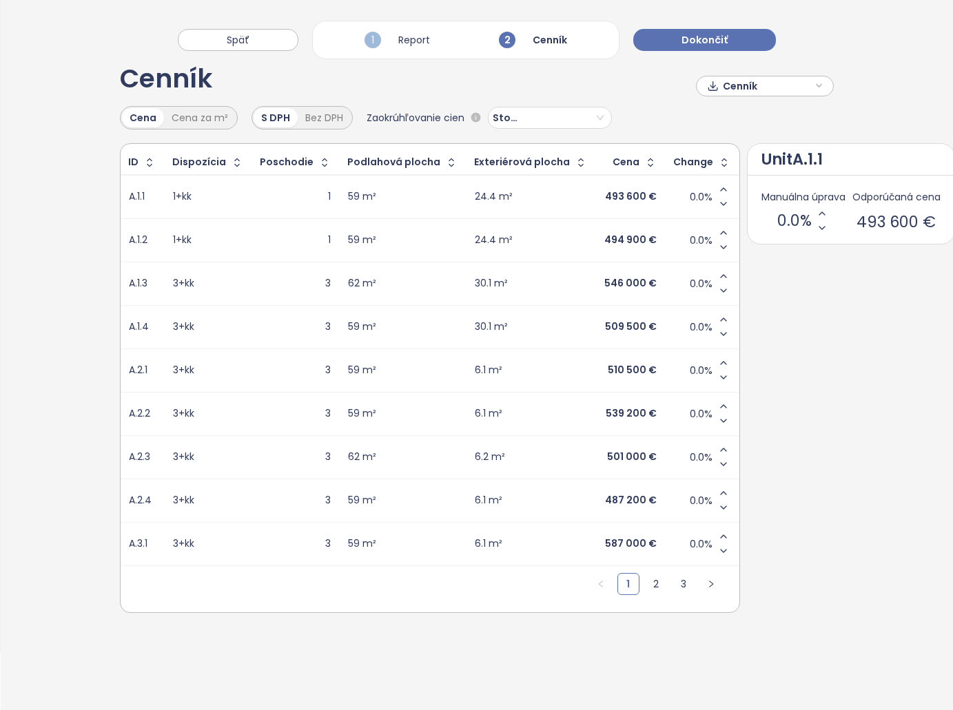
scroll to position [65, 0]
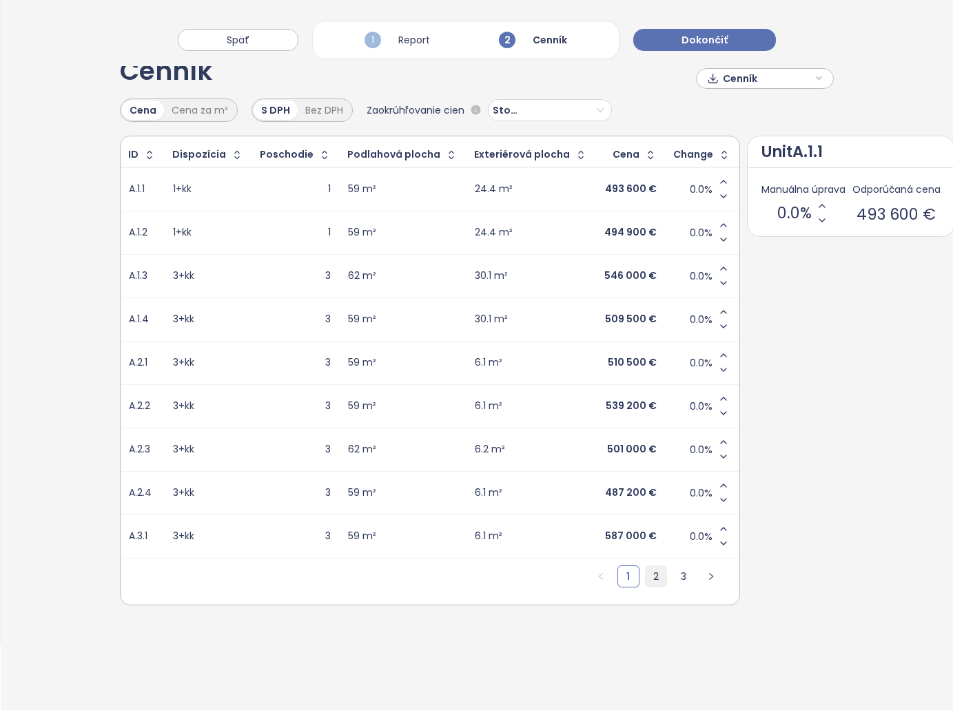
click at [645, 579] on link "2" at bounding box center [655, 576] width 21 height 21
click at [673, 581] on link "3" at bounding box center [683, 576] width 21 height 21
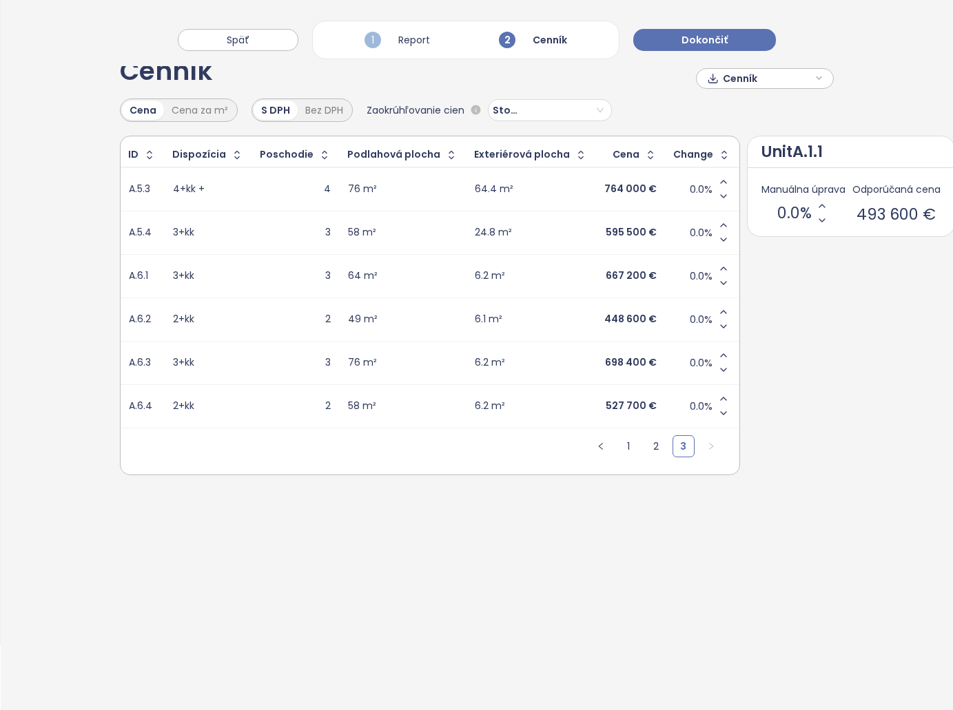
click at [613, 461] on ul "1 2 3" at bounding box center [655, 451] width 167 height 46
click at [618, 452] on link "1" at bounding box center [628, 446] width 21 height 21
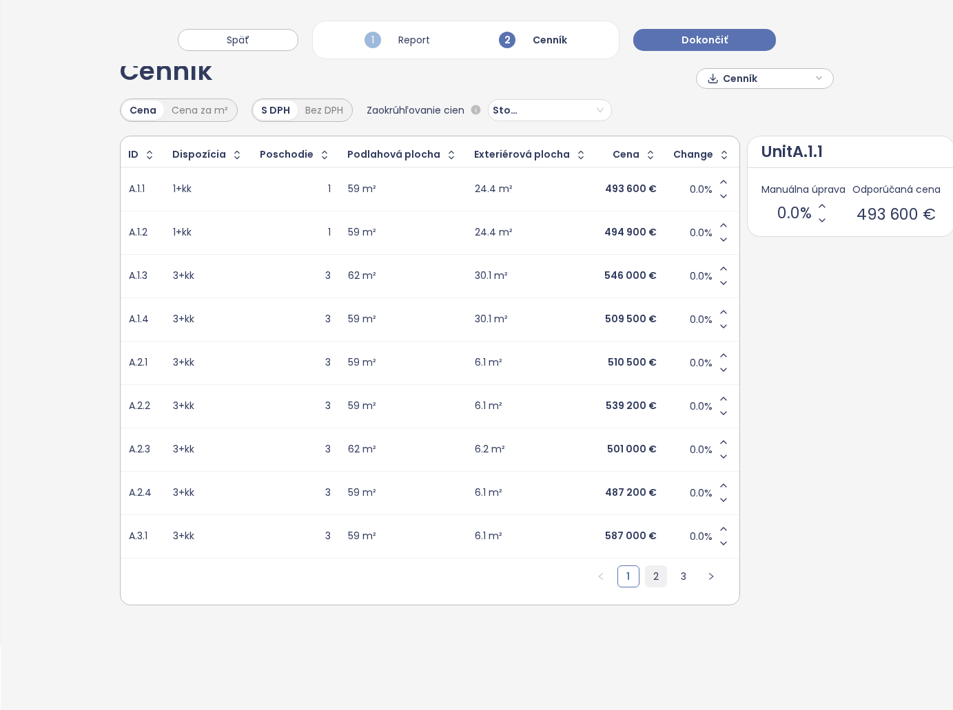
click at [645, 578] on link "2" at bounding box center [655, 576] width 21 height 21
click at [673, 574] on link "3" at bounding box center [683, 576] width 21 height 21
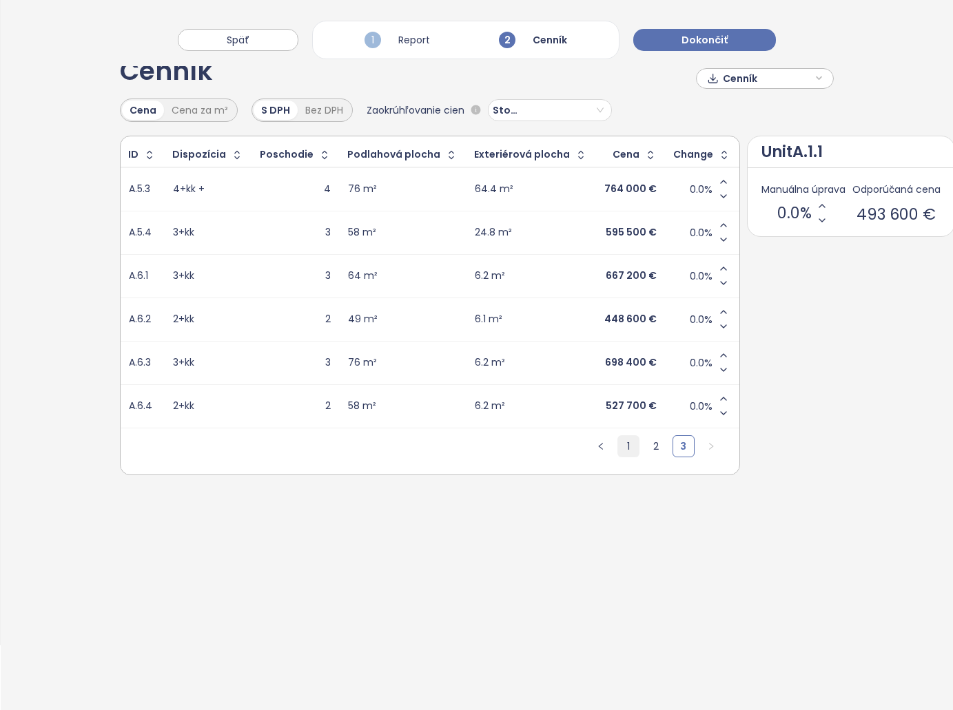
click at [618, 448] on link "1" at bounding box center [628, 446] width 21 height 21
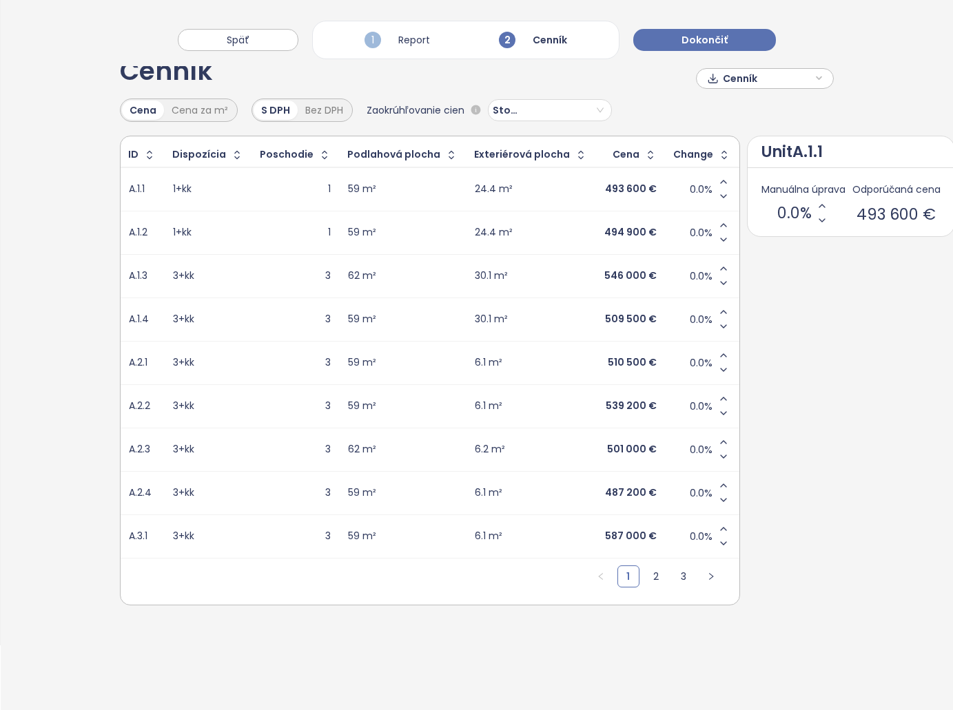
click at [756, 65] on div "Späť 1 Report 2 Cenník Dokončiť" at bounding box center [477, 33] width 952 height 66
click at [756, 75] on span "Cenník" at bounding box center [767, 78] width 89 height 21
click at [732, 145] on span "Stiahnuť" at bounding box center [745, 147] width 43 height 15
click at [707, 45] on span "Dokončiť" at bounding box center [704, 39] width 46 height 15
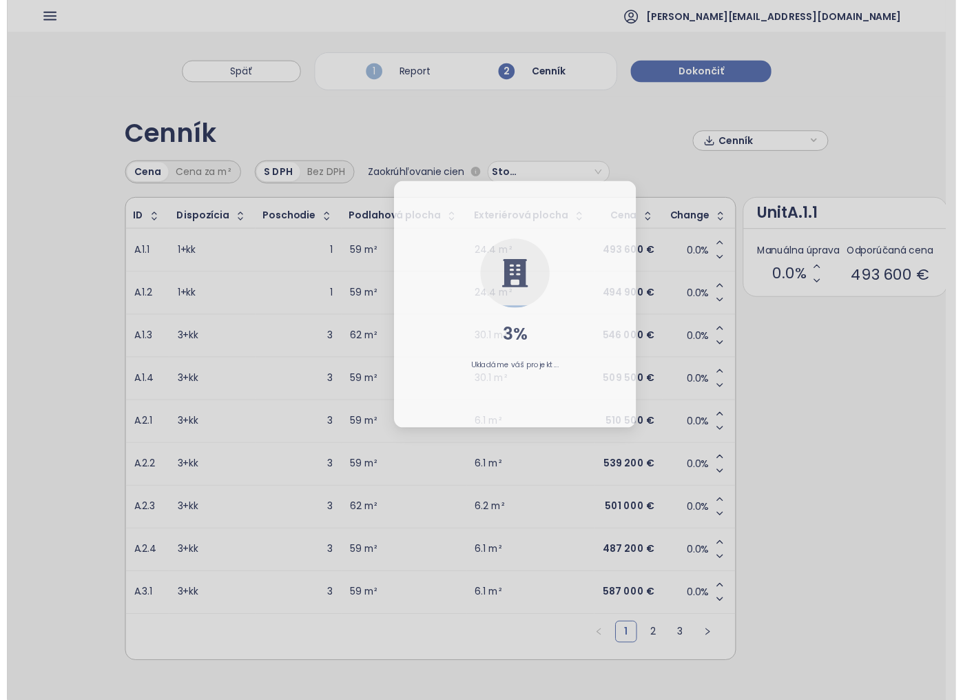
scroll to position [0, 0]
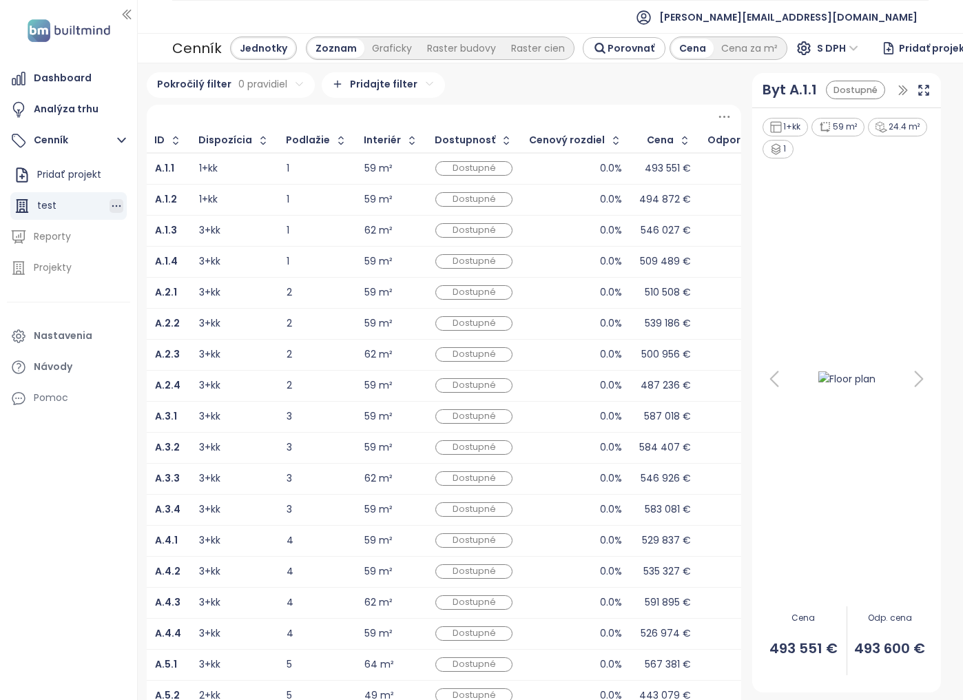
click at [115, 207] on icon "button" at bounding box center [117, 206] width 14 height 14
click at [158, 202] on button "Odstrániť" at bounding box center [173, 200] width 79 height 17
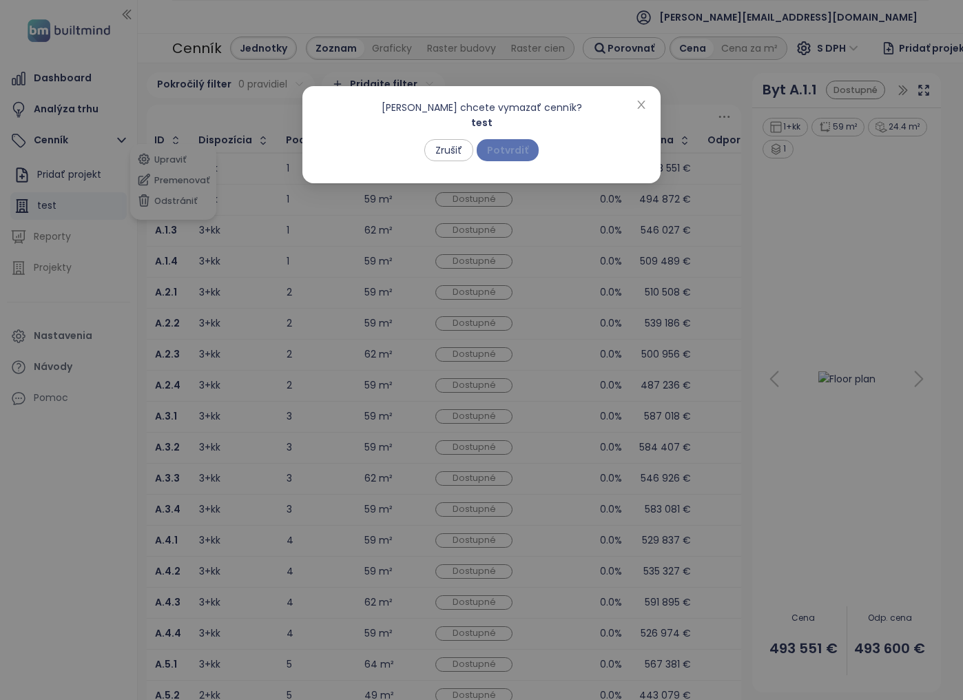
click at [508, 145] on span "Potvrdiť" at bounding box center [507, 150] width 41 height 15
